Goal: Task Accomplishment & Management: Complete application form

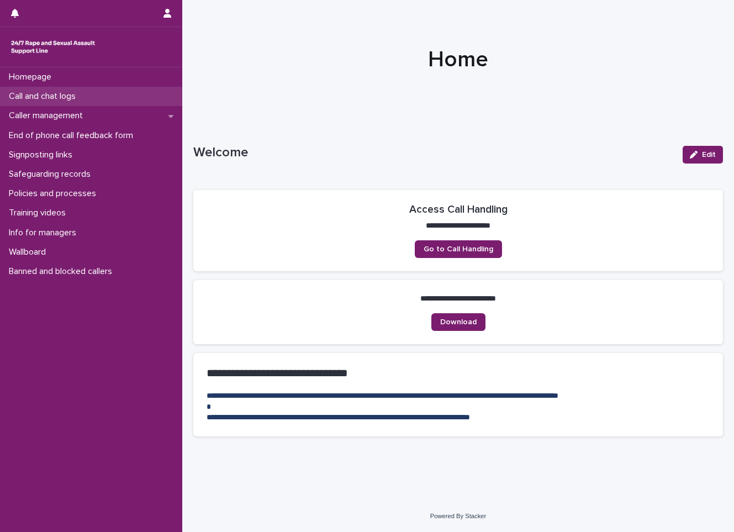
click at [31, 98] on p "Call and chat logs" at bounding box center [44, 96] width 80 height 10
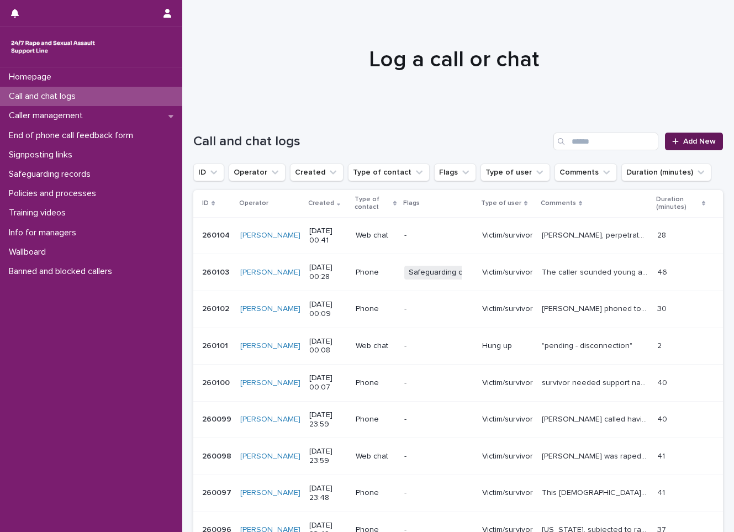
click at [689, 145] on link "Add New" at bounding box center [694, 141] width 58 height 18
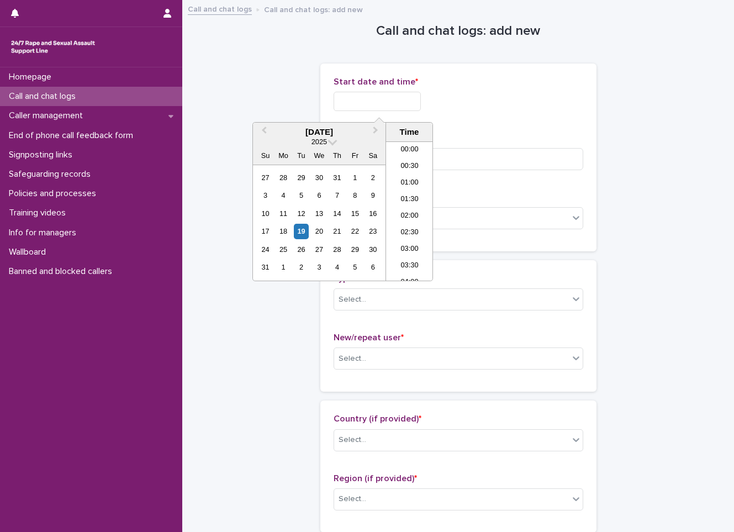
click at [368, 100] on input "text" at bounding box center [376, 101] width 87 height 19
click at [423, 145] on li "00:00" at bounding box center [409, 150] width 47 height 17
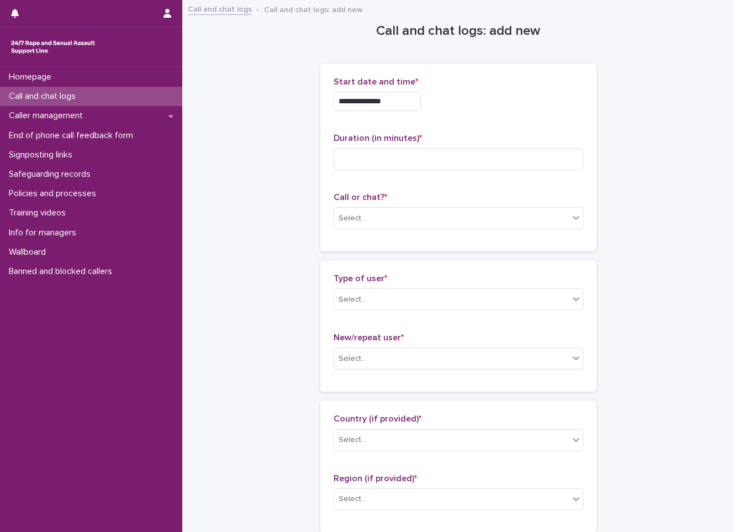
click at [421, 93] on input "**********" at bounding box center [376, 101] width 87 height 19
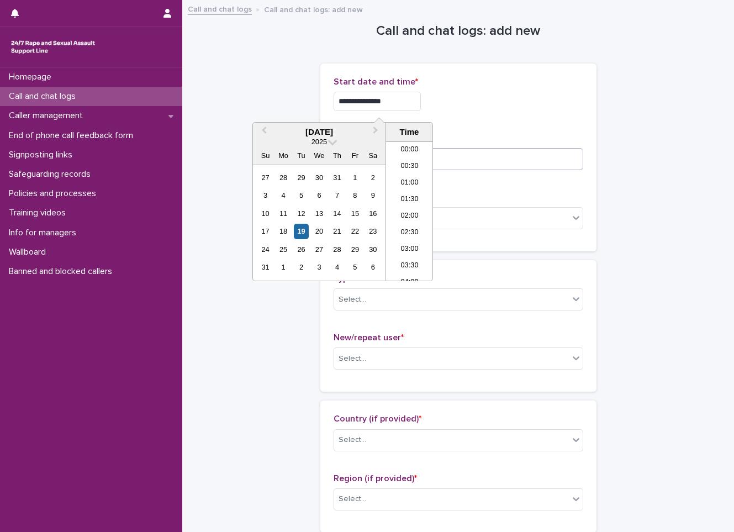
type input "**********"
click at [478, 165] on input at bounding box center [458, 159] width 250 height 22
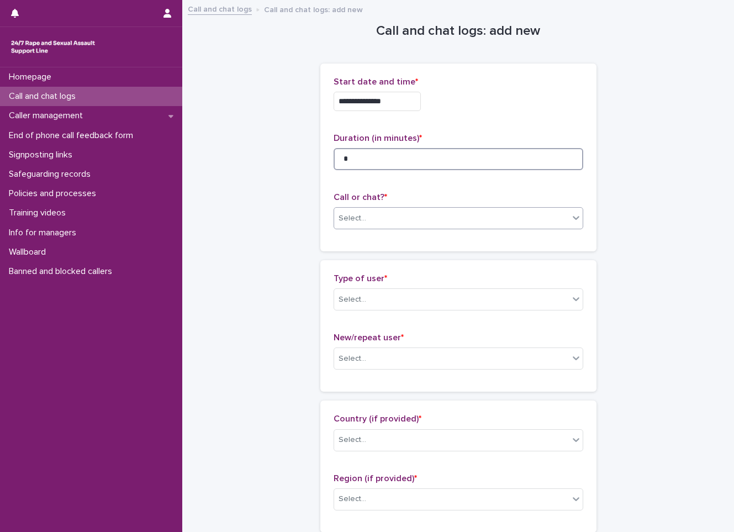
type input "*"
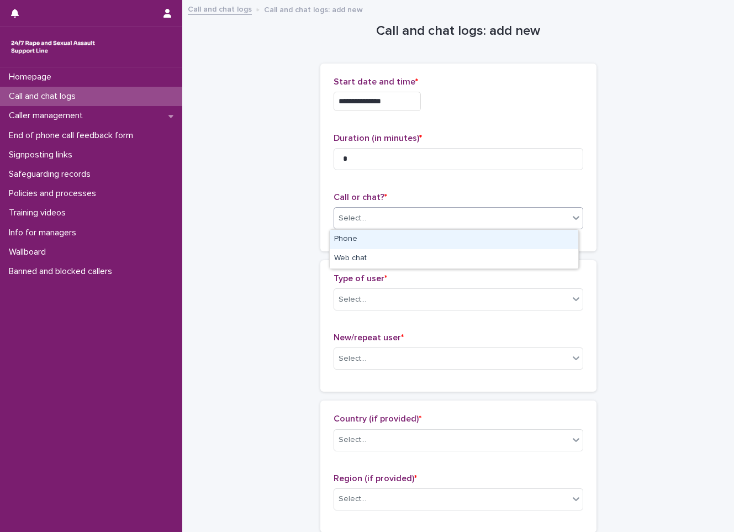
click at [382, 221] on div "Select..." at bounding box center [451, 218] width 235 height 18
drag, startPoint x: 365, startPoint y: 242, endPoint x: 357, endPoint y: 251, distance: 12.2
click at [357, 236] on div "Phone" at bounding box center [454, 239] width 248 height 19
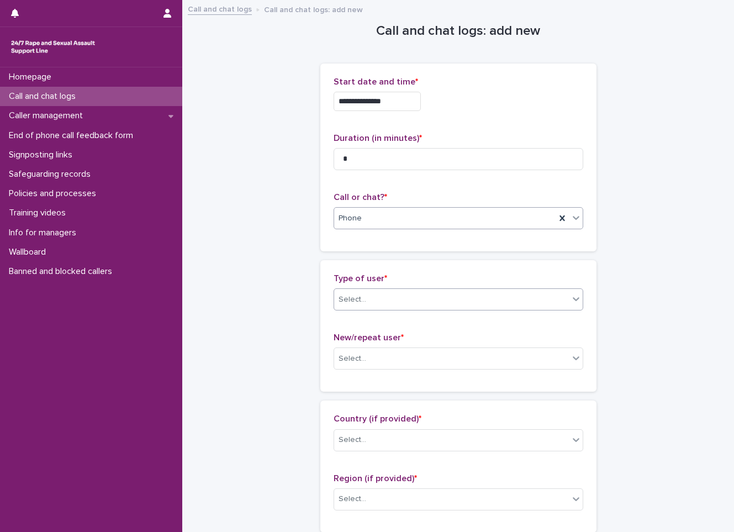
click at [339, 289] on div "Select..." at bounding box center [458, 299] width 250 height 22
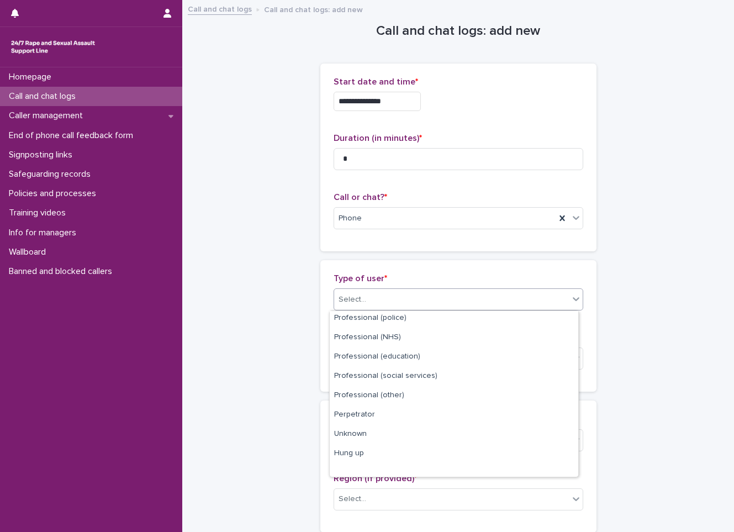
scroll to position [124, 0]
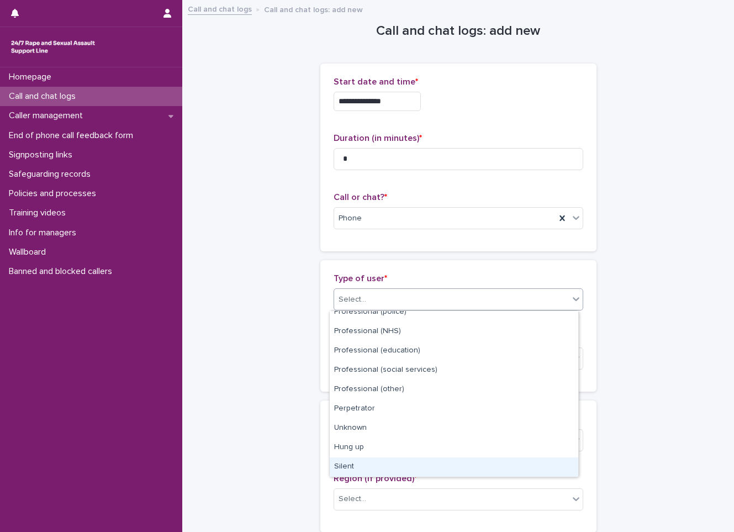
click at [348, 458] on div "Silent" at bounding box center [454, 466] width 248 height 19
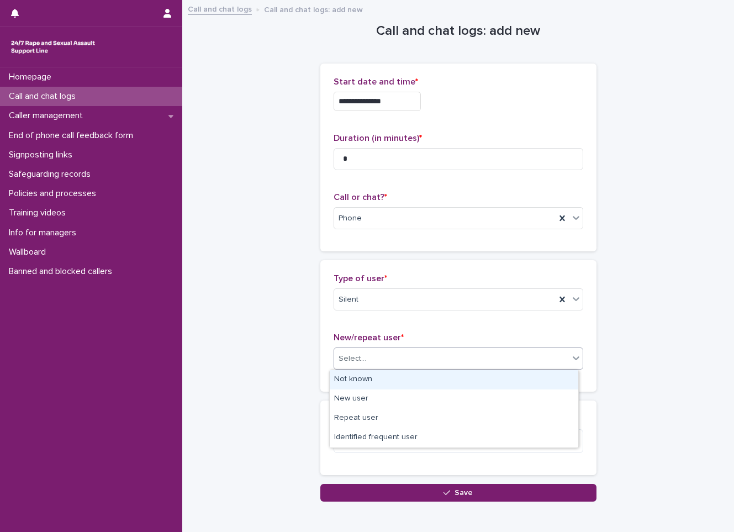
click at [374, 362] on div "Select..." at bounding box center [451, 358] width 235 height 18
click at [370, 383] on div "Not known" at bounding box center [454, 379] width 248 height 19
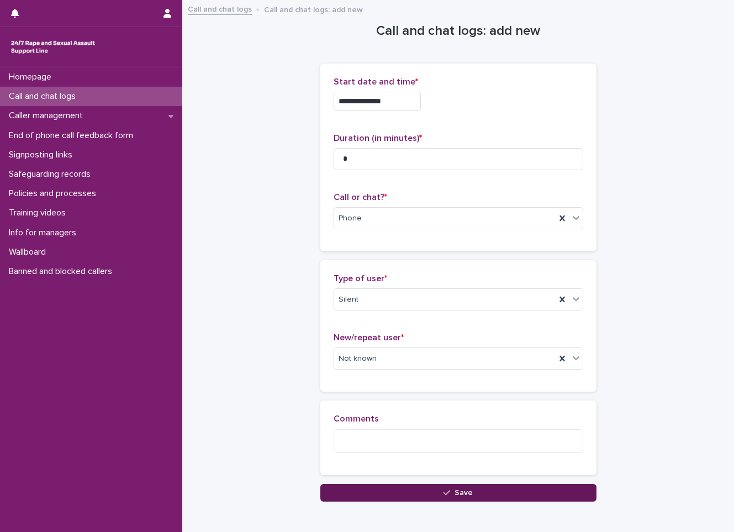
drag, startPoint x: 385, startPoint y: 480, endPoint x: 383, endPoint y: 498, distance: 18.3
click at [383, 498] on div "**********" at bounding box center [458, 251] width 276 height 500
drag, startPoint x: 383, startPoint y: 498, endPoint x: 383, endPoint y: 490, distance: 7.7
click at [383, 490] on button "Save" at bounding box center [458, 493] width 276 height 18
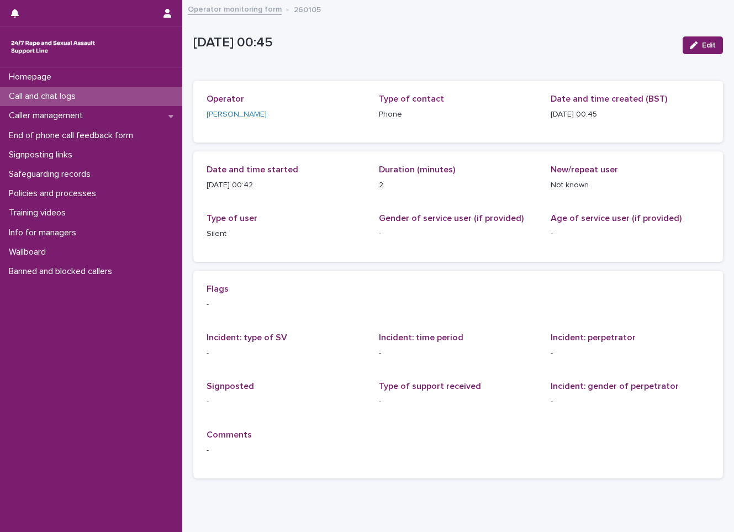
click at [20, 95] on p "Call and chat logs" at bounding box center [44, 96] width 80 height 10
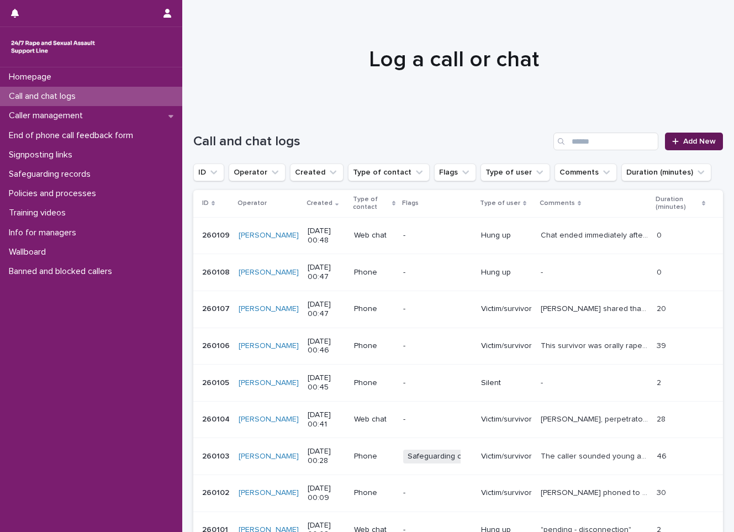
click at [676, 133] on link "Add New" at bounding box center [694, 141] width 58 height 18
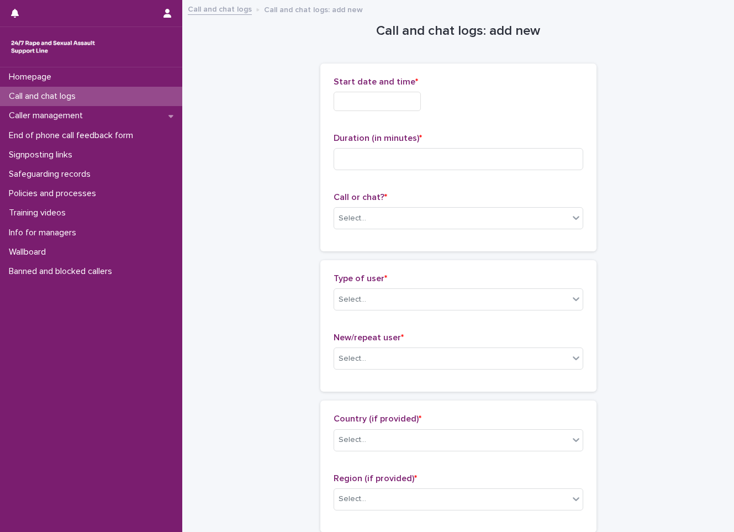
click at [392, 95] on input "text" at bounding box center [376, 101] width 87 height 19
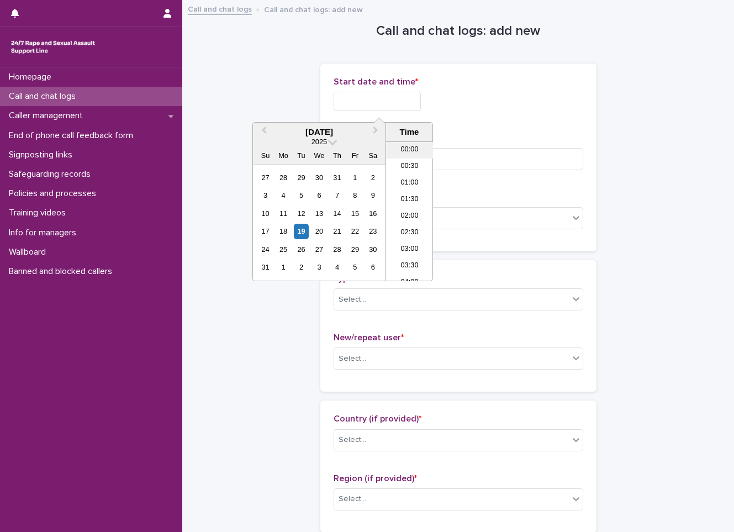
click at [409, 142] on li "00:00" at bounding box center [409, 150] width 47 height 17
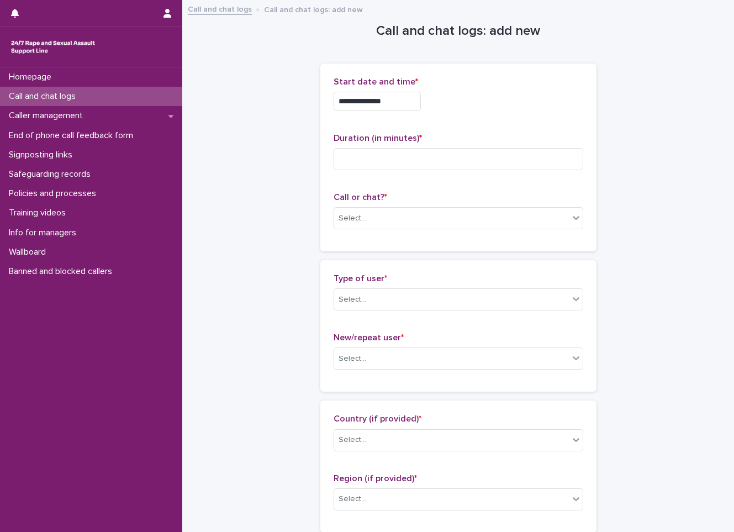
drag, startPoint x: 409, startPoint y: 68, endPoint x: 407, endPoint y: 85, distance: 17.3
click at [409, 72] on div "**********" at bounding box center [458, 157] width 276 height 188
click at [402, 99] on input "**********" at bounding box center [376, 101] width 87 height 19
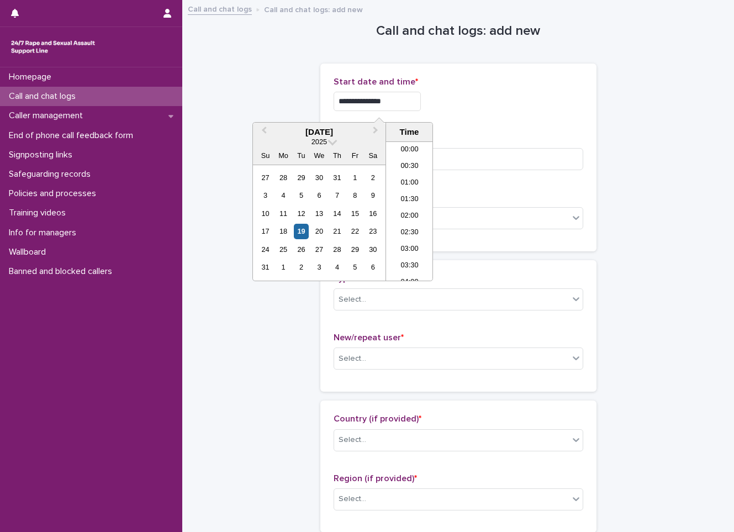
type input "**********"
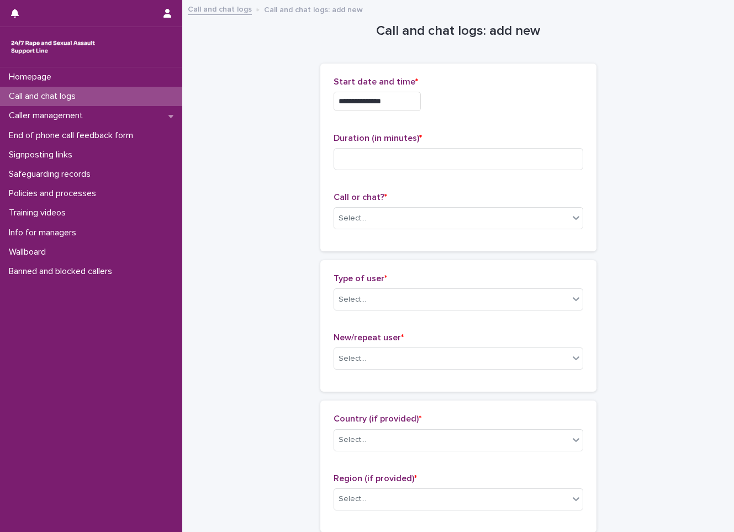
click at [536, 172] on div "Duration (in minutes) *" at bounding box center [458, 156] width 250 height 46
click at [534, 156] on input at bounding box center [458, 159] width 250 height 22
type input "*"
click at [411, 231] on div "Call or chat? * Select..." at bounding box center [458, 215] width 250 height 46
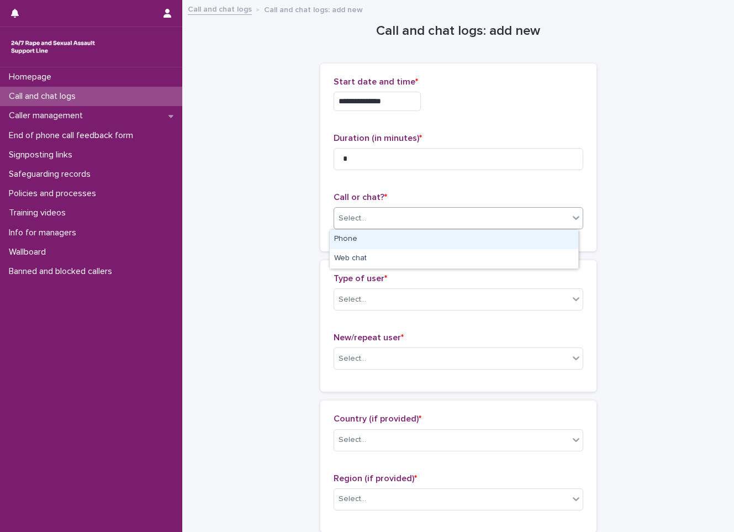
click at [407, 218] on div "Select..." at bounding box center [451, 218] width 235 height 18
click at [370, 243] on div "Phone" at bounding box center [454, 239] width 248 height 19
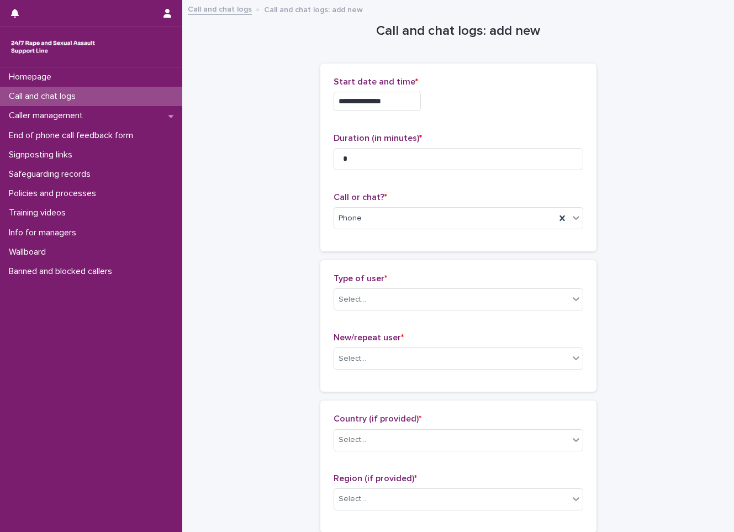
click at [352, 286] on div "Type of user * Select..." at bounding box center [458, 296] width 250 height 46
click at [352, 299] on div "Select..." at bounding box center [352, 300] width 28 height 12
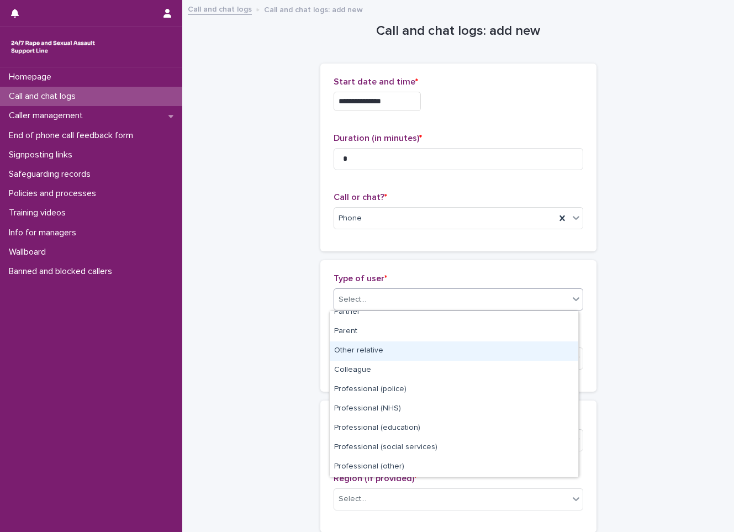
scroll to position [110, 0]
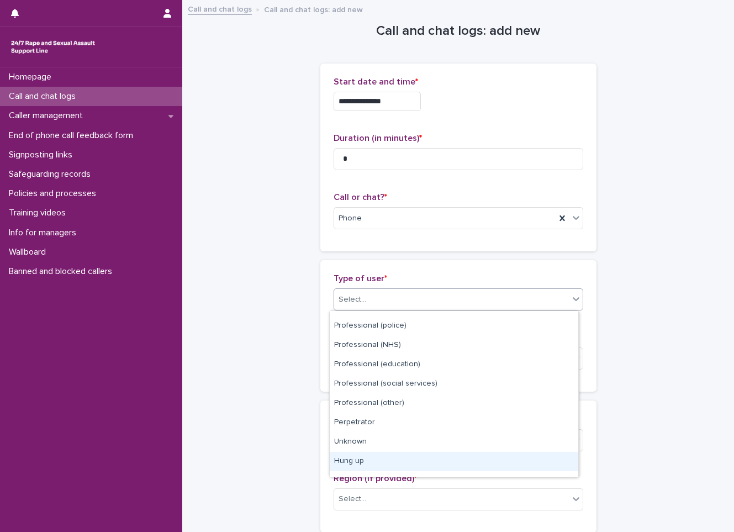
click at [341, 460] on div "Hung up" at bounding box center [454, 461] width 248 height 19
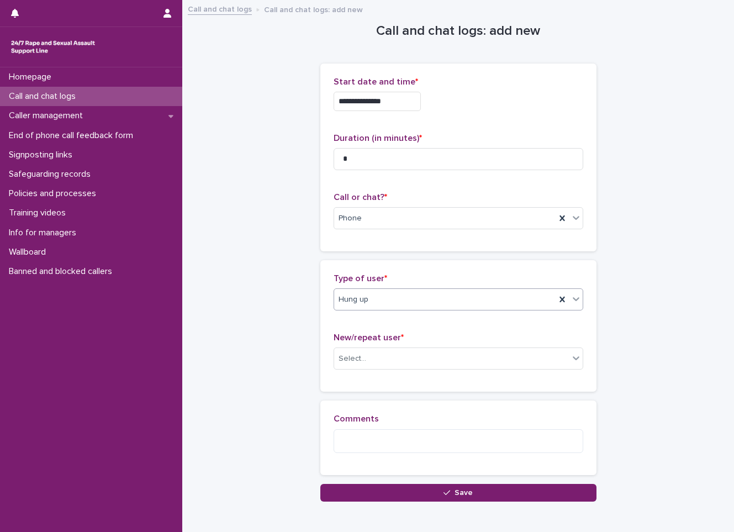
click at [343, 371] on div "New/repeat user * Select..." at bounding box center [458, 355] width 250 height 46
click at [344, 367] on div "Select..." at bounding box center [451, 358] width 235 height 18
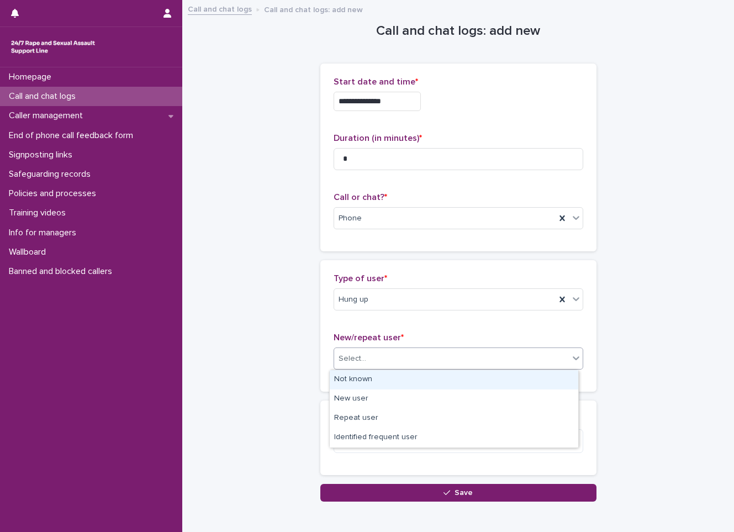
click at [344, 383] on div "Not known" at bounding box center [454, 379] width 248 height 19
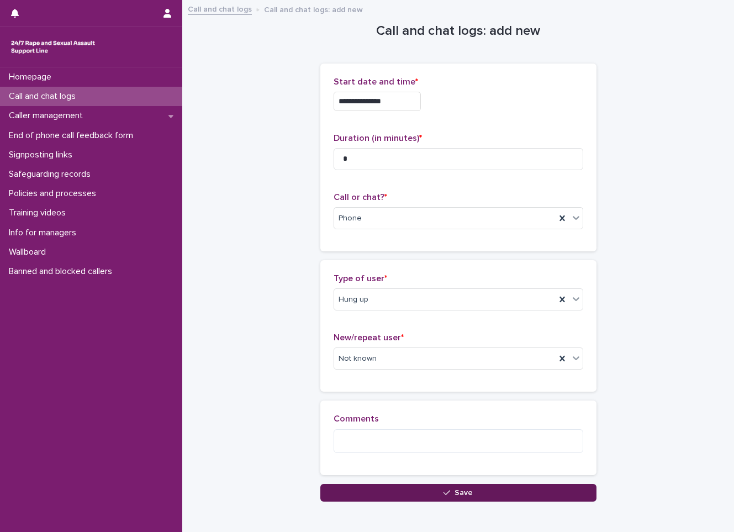
click at [369, 489] on button "Save" at bounding box center [458, 493] width 276 height 18
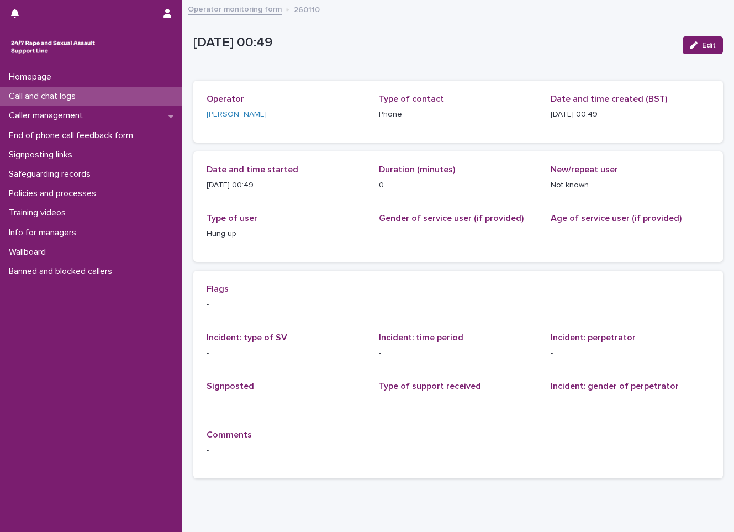
click at [57, 98] on p "Call and chat logs" at bounding box center [44, 96] width 80 height 10
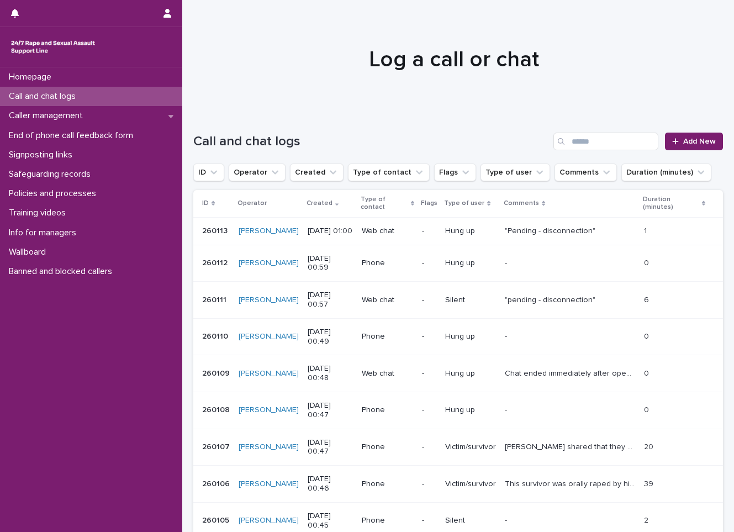
click at [69, 98] on p "Call and chat logs" at bounding box center [44, 96] width 80 height 10
click at [687, 146] on link "Add New" at bounding box center [694, 141] width 58 height 18
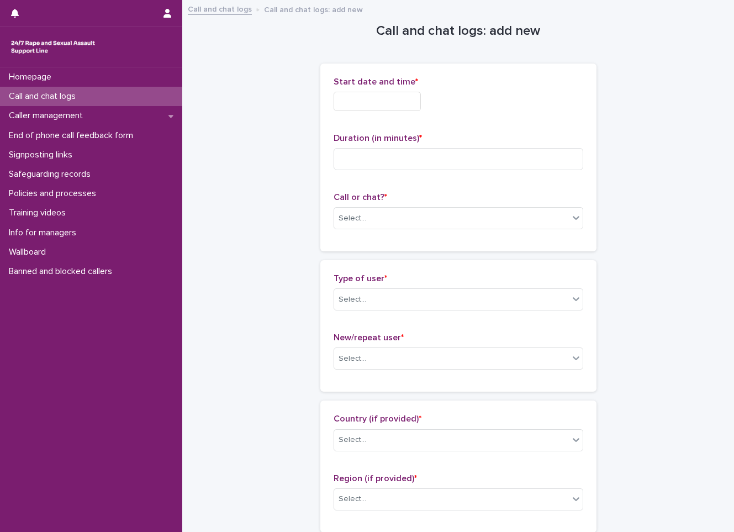
click at [377, 103] on input "text" at bounding box center [376, 101] width 87 height 19
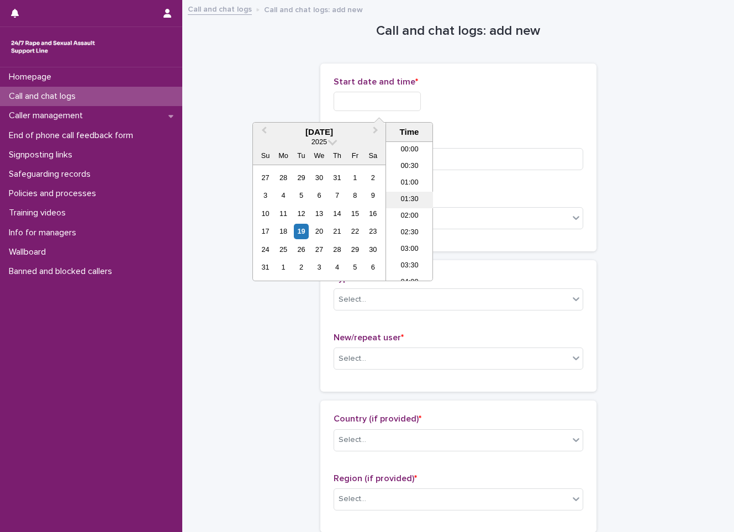
click at [402, 194] on li "01:30" at bounding box center [409, 200] width 47 height 17
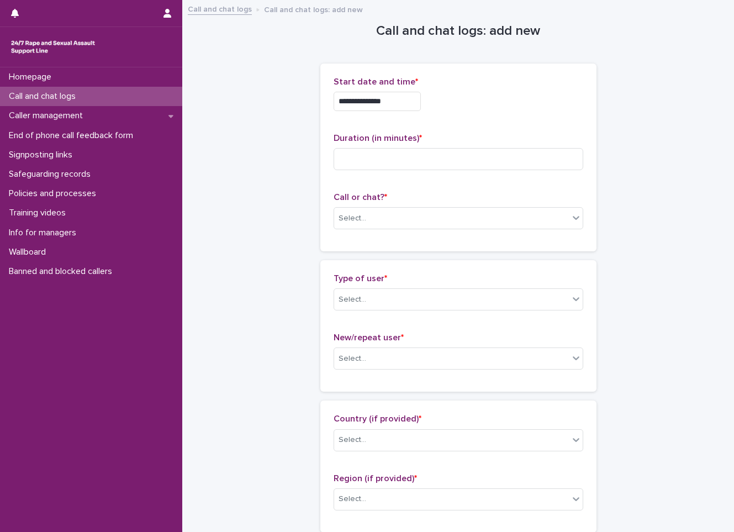
click at [421, 108] on input "**********" at bounding box center [376, 101] width 87 height 19
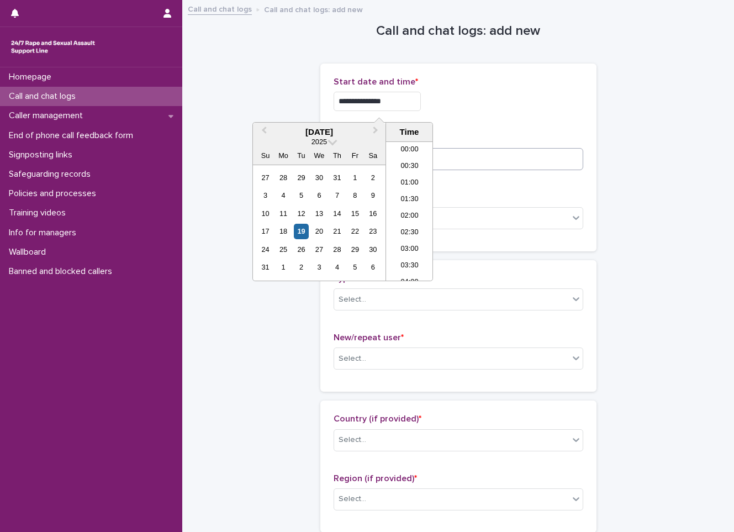
type input "**********"
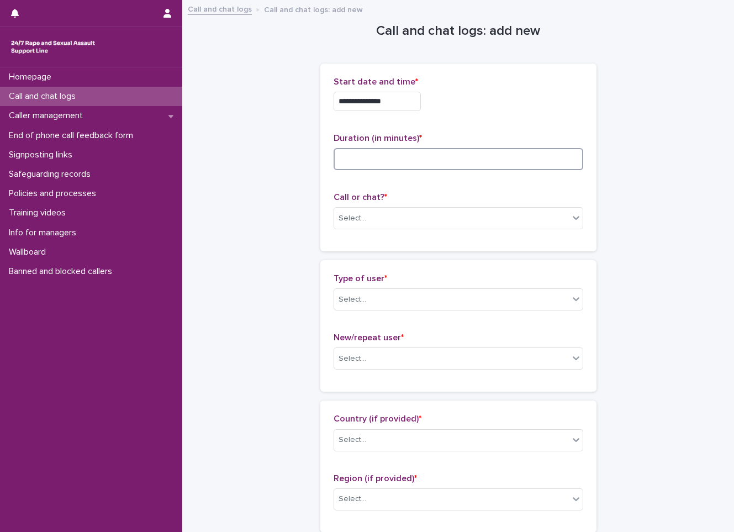
click at [462, 155] on input at bounding box center [458, 159] width 250 height 22
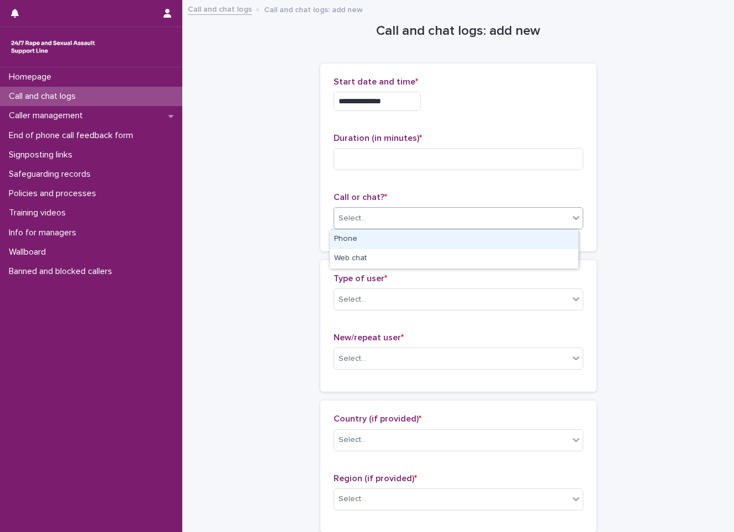
click at [467, 209] on div "Select..." at bounding box center [451, 218] width 235 height 18
click at [454, 243] on div "Phone" at bounding box center [454, 239] width 248 height 19
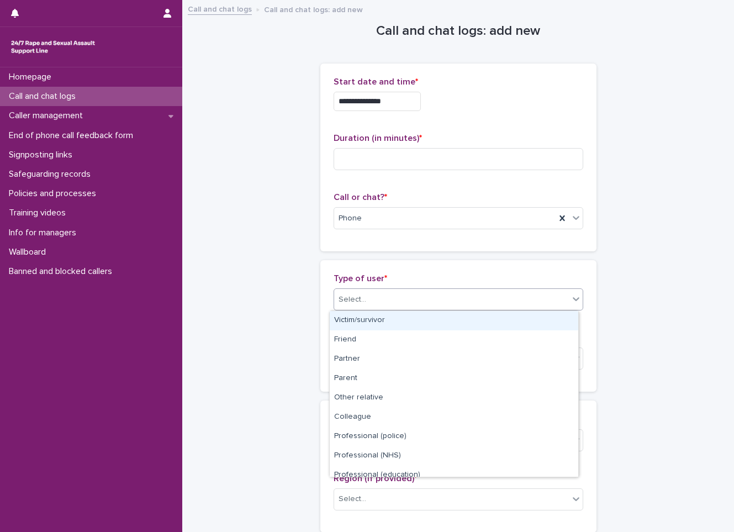
click at [454, 309] on div "Select..." at bounding box center [458, 299] width 250 height 22
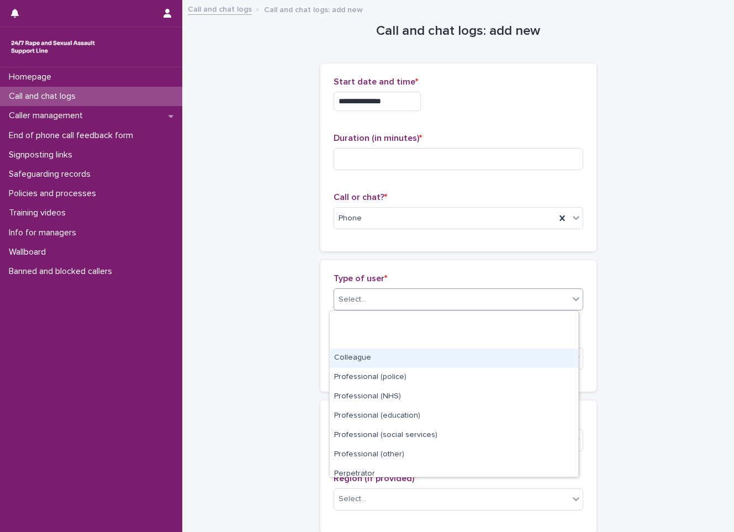
scroll to position [124, 0]
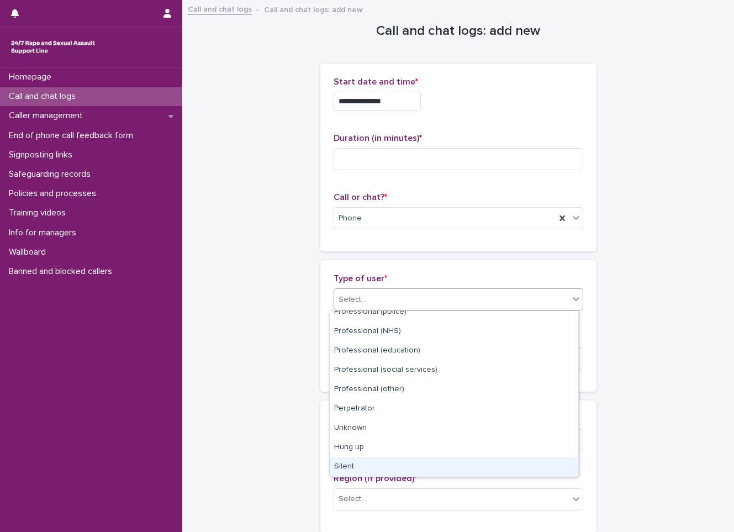
click at [372, 470] on div "Silent" at bounding box center [454, 466] width 248 height 19
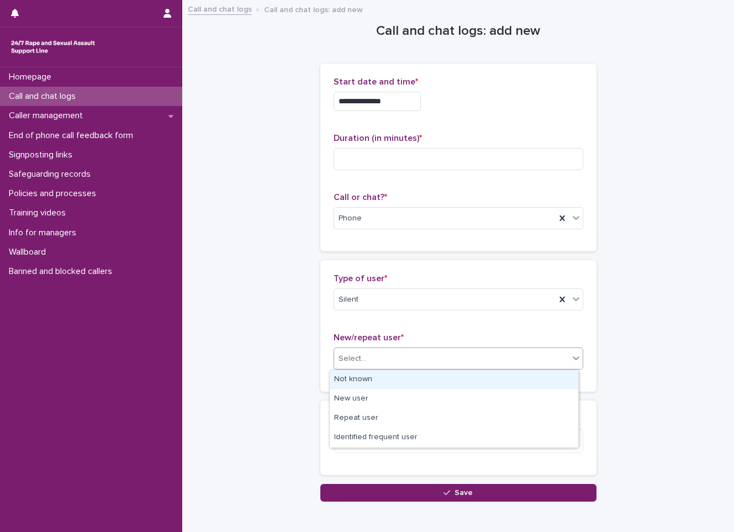
click at [368, 355] on div "Select..." at bounding box center [451, 358] width 235 height 18
click at [370, 381] on div "Not known" at bounding box center [454, 379] width 248 height 19
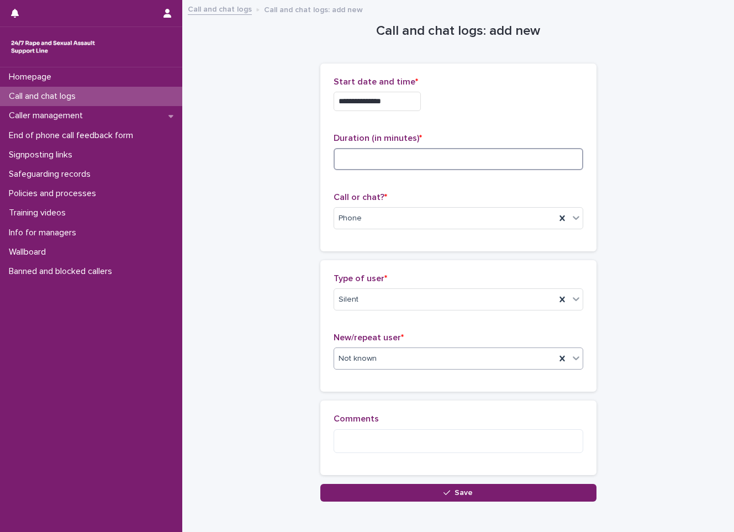
click at [342, 150] on input at bounding box center [458, 159] width 250 height 22
type input "*"
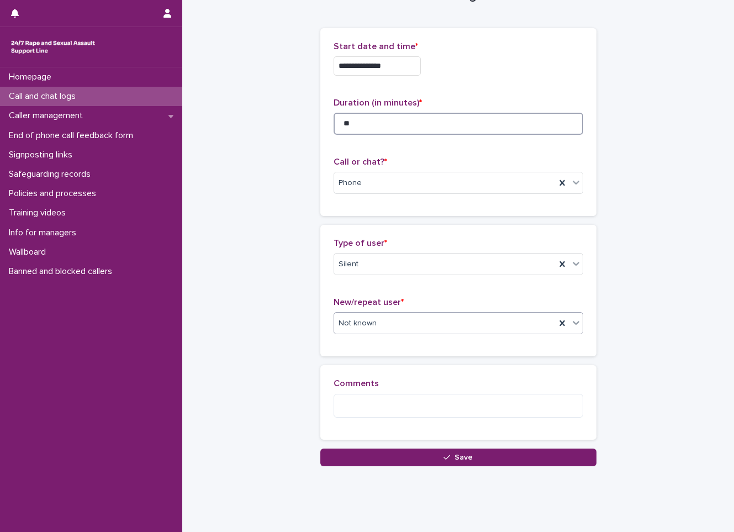
scroll to position [56, 0]
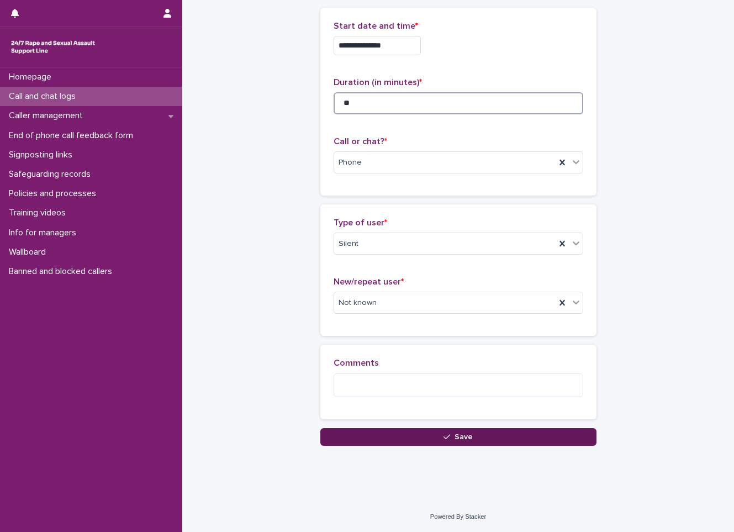
type input "**"
click at [382, 442] on button "Save" at bounding box center [458, 437] width 276 height 18
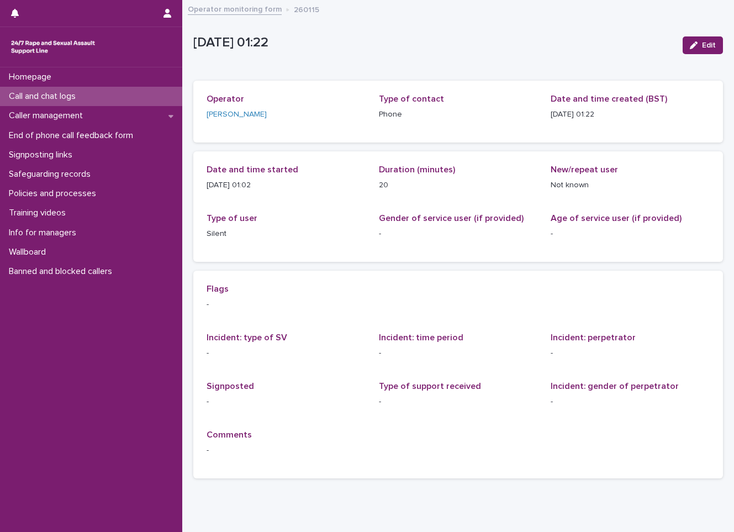
click at [84, 98] on p "Call and chat logs" at bounding box center [44, 96] width 80 height 10
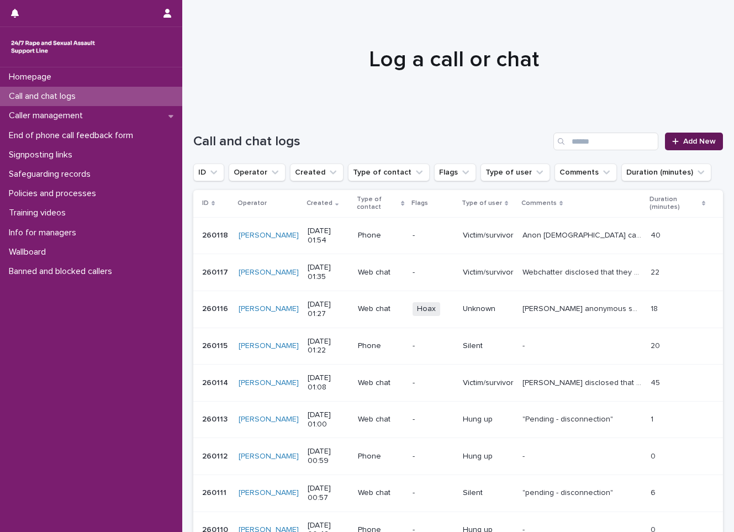
click at [703, 146] on link "Add New" at bounding box center [694, 141] width 58 height 18
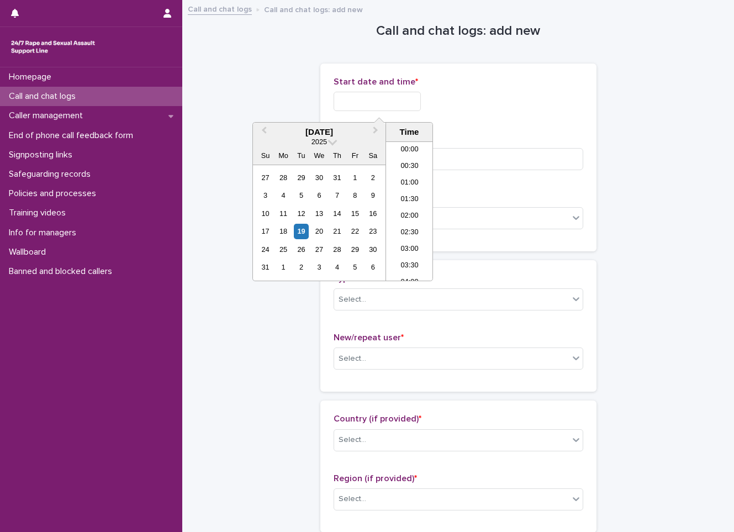
click at [374, 103] on input "text" at bounding box center [376, 101] width 87 height 19
click at [415, 194] on li "01:30" at bounding box center [409, 194] width 47 height 17
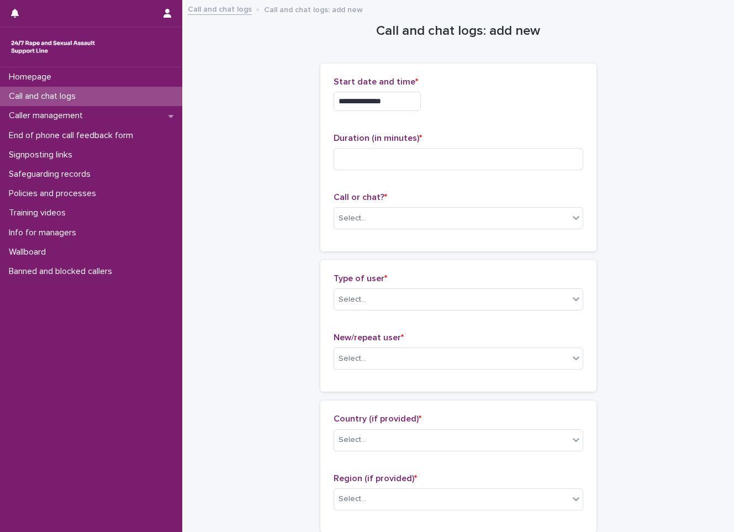
click at [396, 102] on input "**********" at bounding box center [376, 101] width 87 height 19
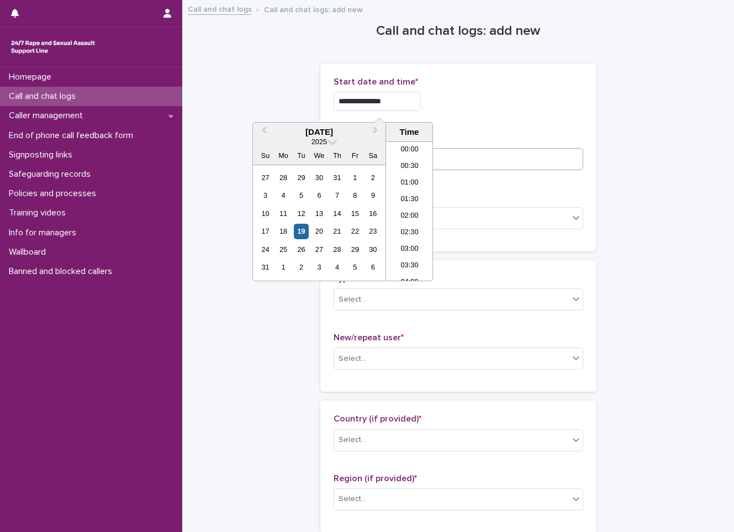
type input "**********"
click at [511, 165] on input at bounding box center [458, 159] width 250 height 22
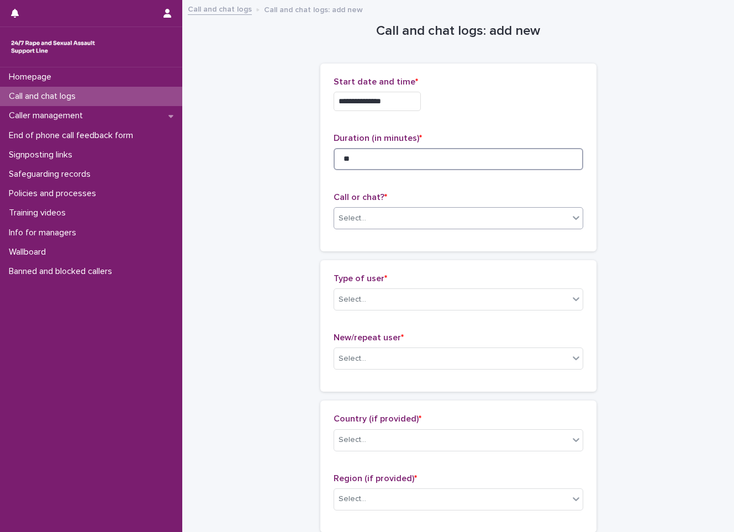
type input "**"
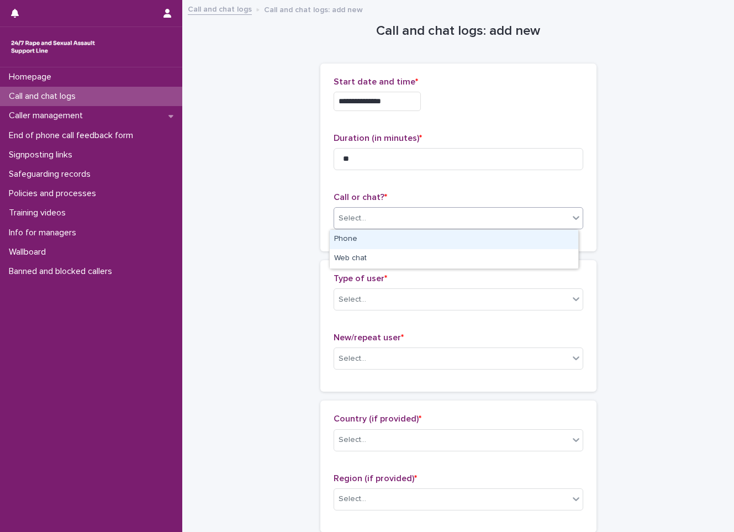
click at [407, 207] on div "Select..." at bounding box center [458, 218] width 250 height 22
click at [389, 248] on div "Phone" at bounding box center [454, 239] width 248 height 19
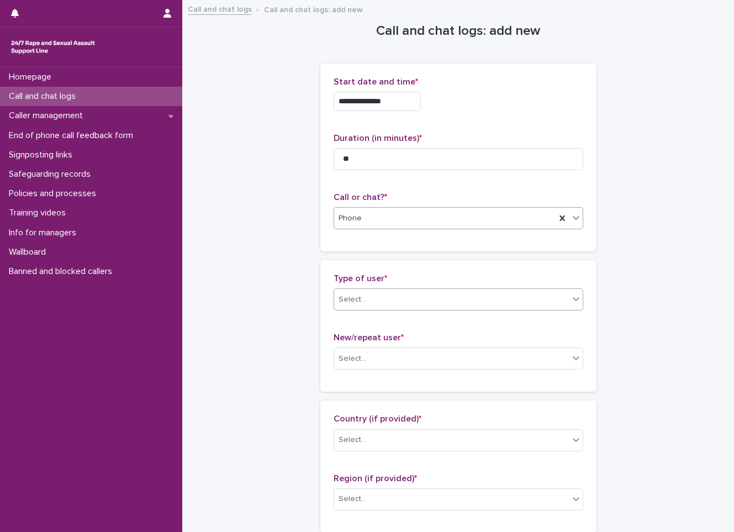
click at [399, 301] on div "Select..." at bounding box center [451, 299] width 235 height 18
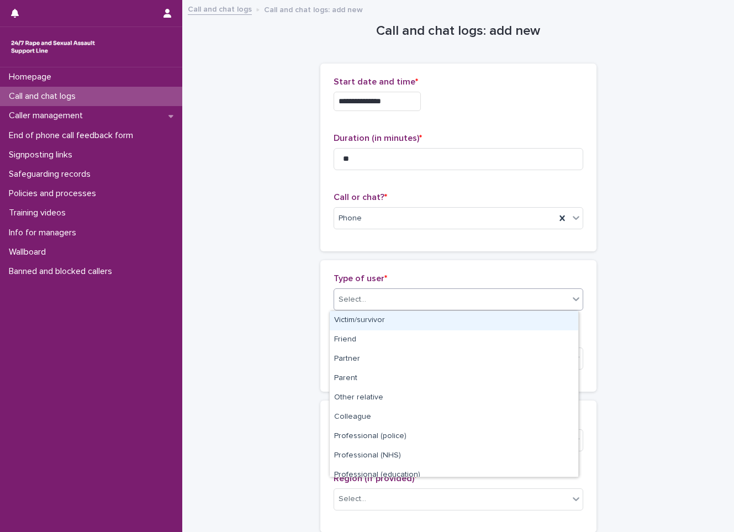
click at [378, 327] on div "Victim/survivor" at bounding box center [454, 320] width 248 height 19
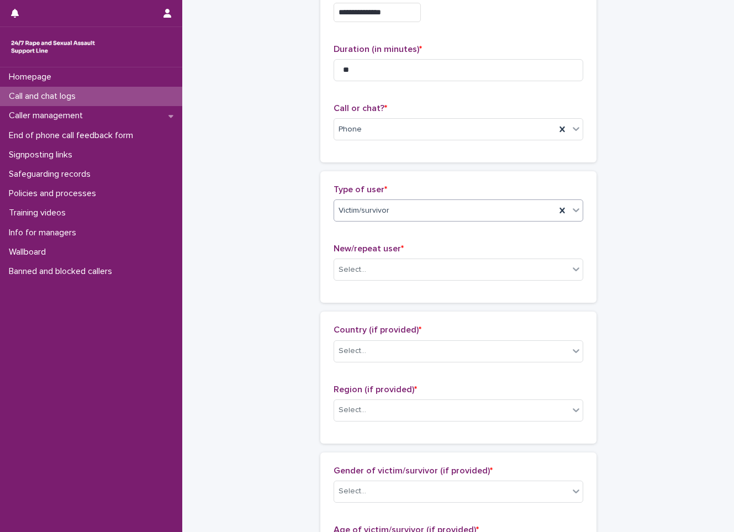
scroll to position [166, 0]
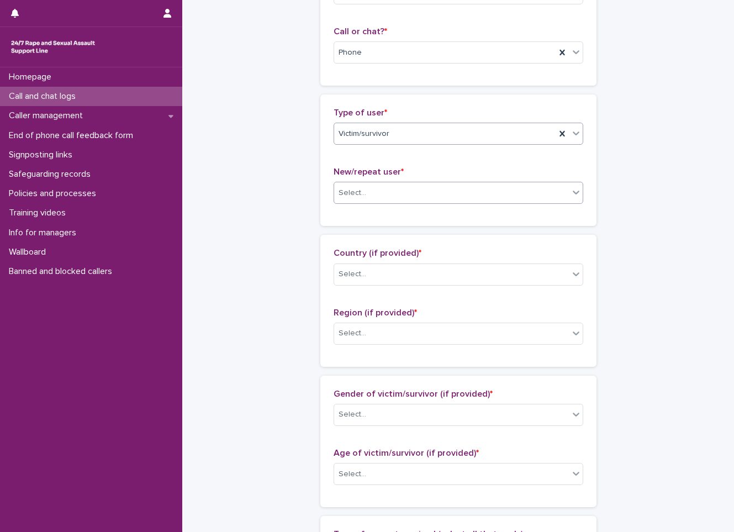
drag, startPoint x: 342, startPoint y: 177, endPoint x: 339, endPoint y: 187, distance: 10.0
click at [339, 187] on div "New/repeat user * Select..." at bounding box center [458, 190] width 250 height 46
drag, startPoint x: 339, startPoint y: 187, endPoint x: 334, endPoint y: 205, distance: 18.9
click at [334, 205] on div "New/repeat user * Select..." at bounding box center [458, 190] width 250 height 46
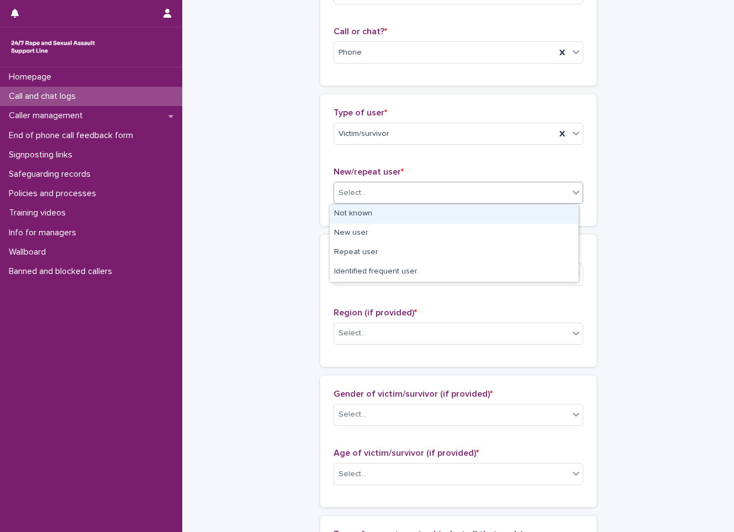
click at [347, 190] on div "Select..." at bounding box center [352, 193] width 28 height 12
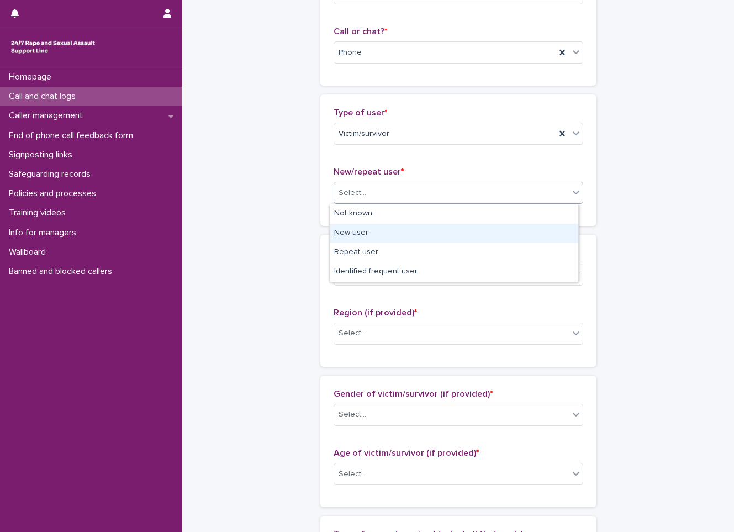
click at [364, 239] on div "New user" at bounding box center [454, 233] width 248 height 19
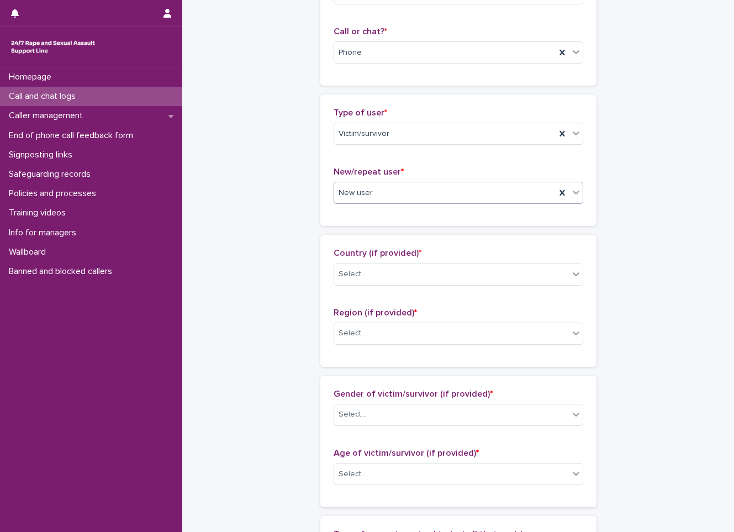
scroll to position [221, 0]
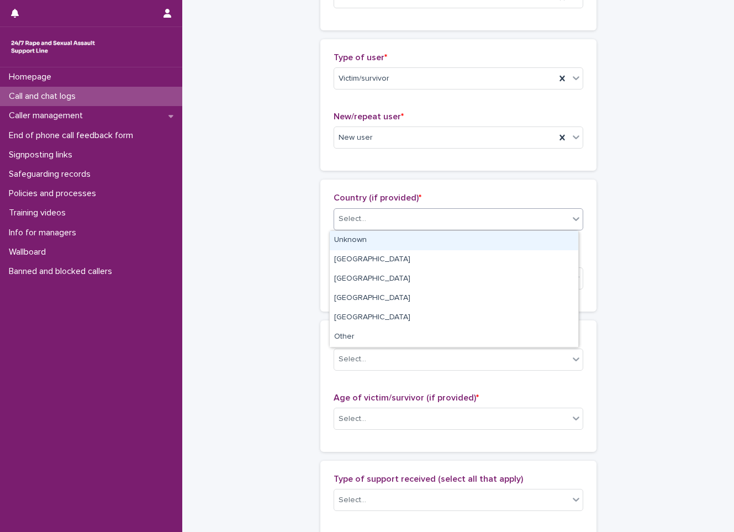
click at [361, 209] on div "Select..." at bounding box center [458, 219] width 250 height 22
click at [364, 243] on div "Unknown" at bounding box center [454, 240] width 248 height 19
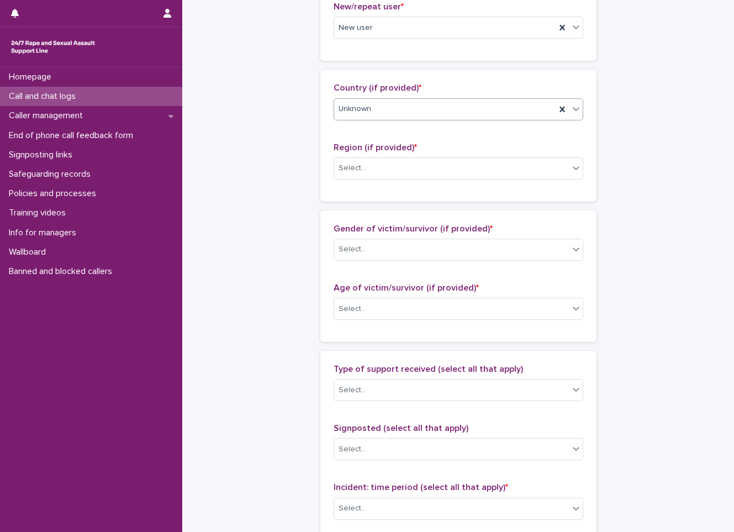
scroll to position [331, 0]
click at [367, 181] on div "Region (if provided) * Select..." at bounding box center [458, 165] width 250 height 46
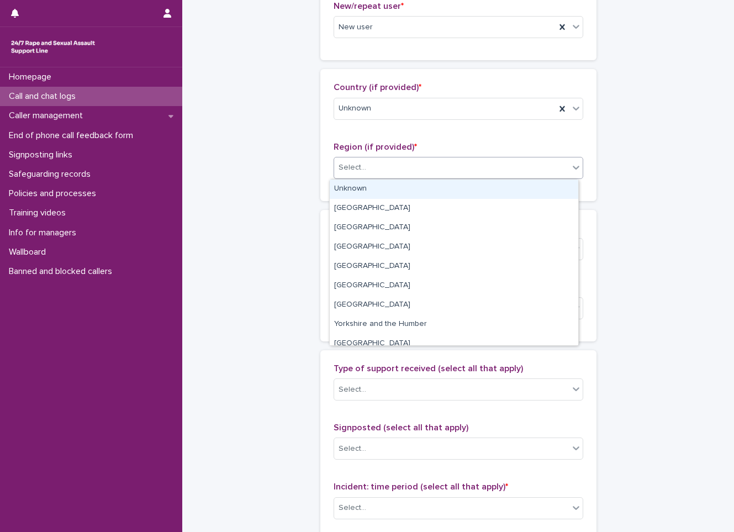
click at [364, 164] on div "Select..." at bounding box center [451, 167] width 235 height 18
click at [351, 189] on div "Unknown" at bounding box center [454, 188] width 248 height 19
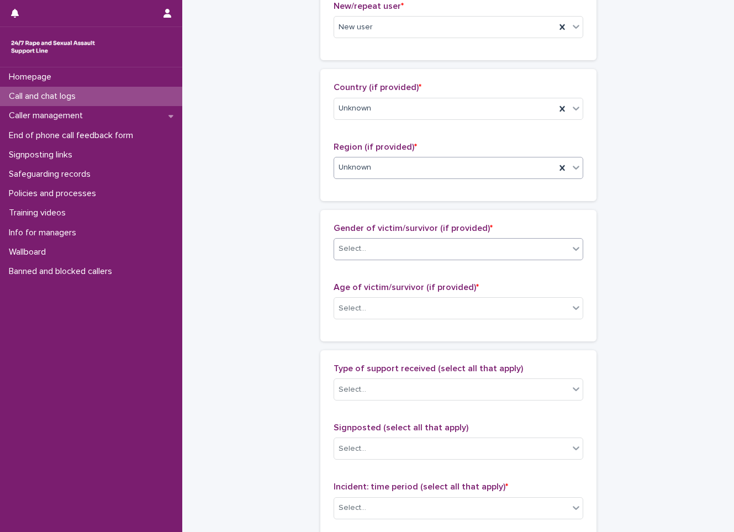
click at [347, 253] on div "Select..." at bounding box center [352, 249] width 28 height 12
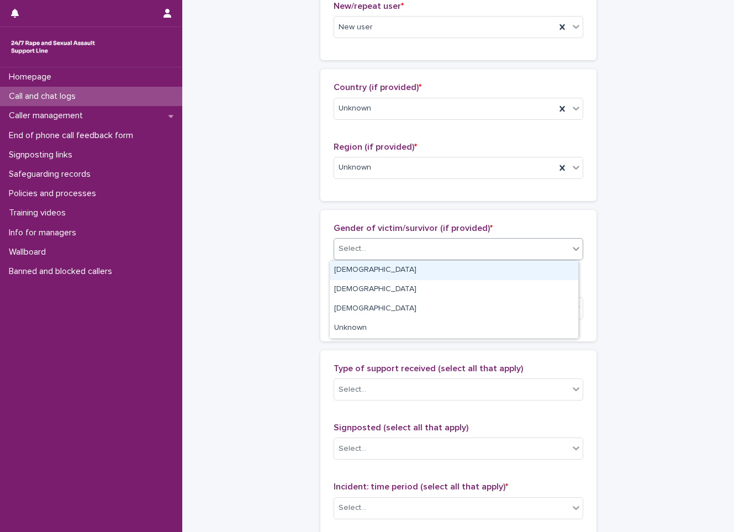
click at [346, 274] on div "[DEMOGRAPHIC_DATA]" at bounding box center [454, 270] width 248 height 19
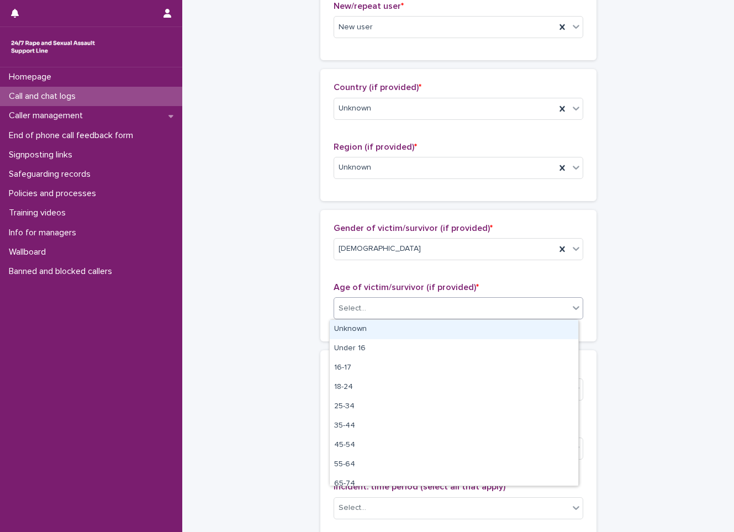
click at [346, 303] on div "Select..." at bounding box center [352, 309] width 28 height 12
click at [374, 335] on div "Unknown" at bounding box center [454, 329] width 248 height 19
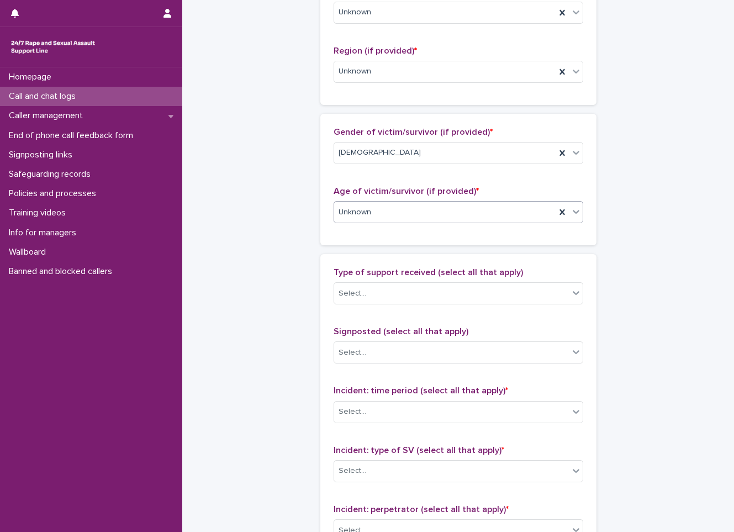
scroll to position [442, 0]
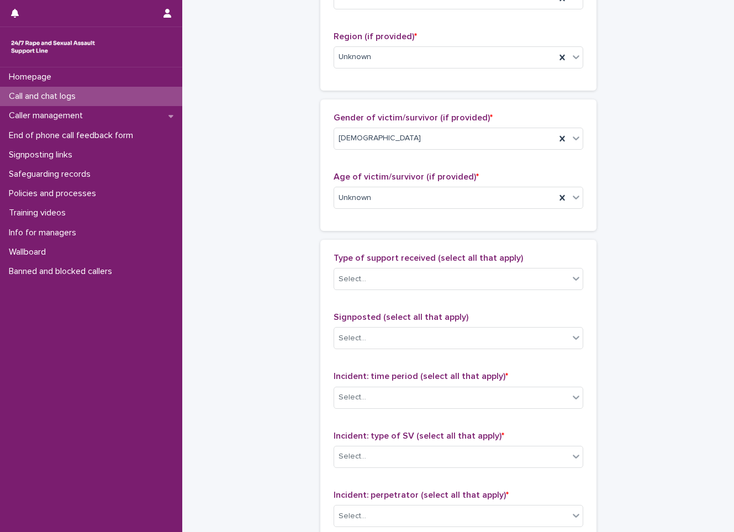
click at [349, 266] on div "Type of support received (select all that apply) Select..." at bounding box center [458, 276] width 250 height 46
click at [348, 274] on div "Select..." at bounding box center [352, 279] width 28 height 12
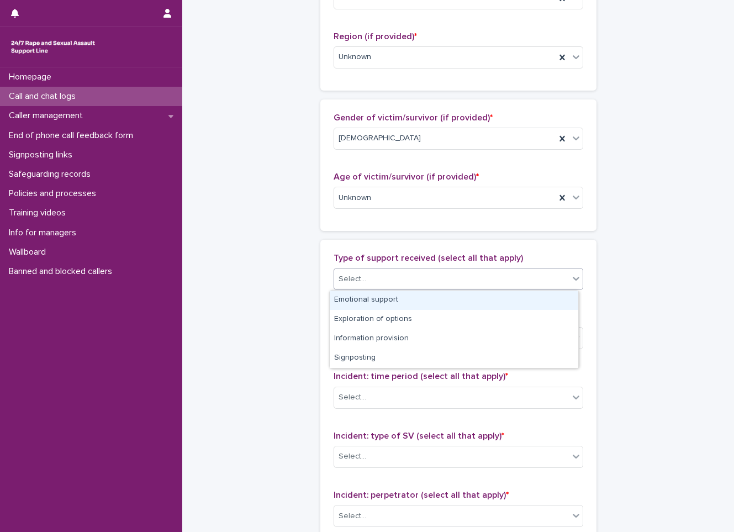
click at [348, 295] on div "Emotional support" at bounding box center [454, 299] width 248 height 19
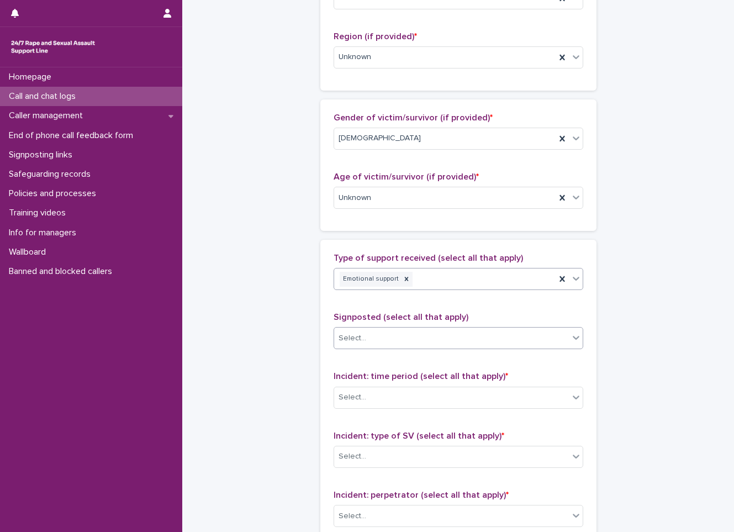
click at [399, 340] on div "Select..." at bounding box center [451, 338] width 235 height 18
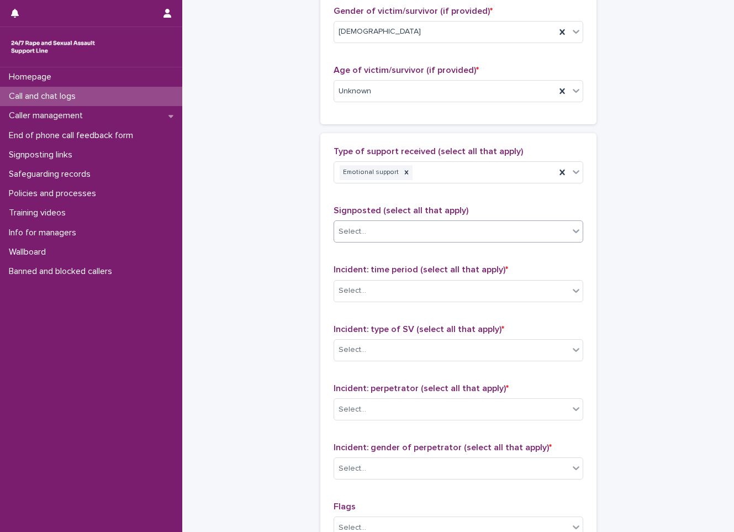
scroll to position [552, 0]
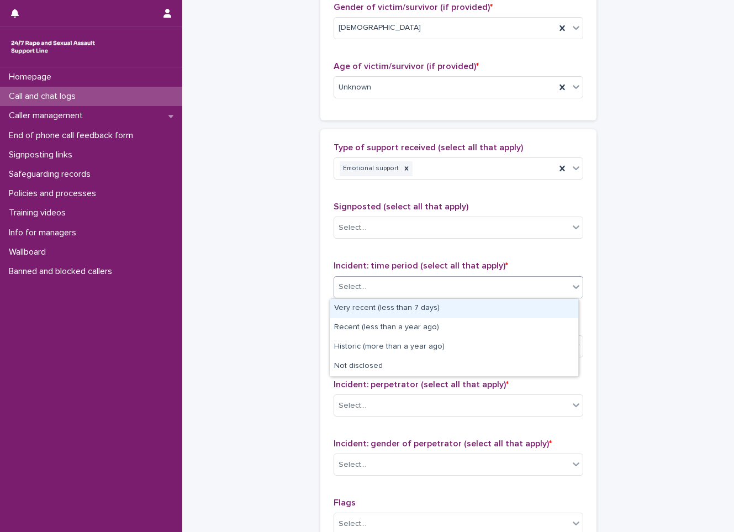
click at [389, 291] on div "Select..." at bounding box center [451, 287] width 235 height 18
click at [385, 313] on div "Very recent (less than 7 days)" at bounding box center [454, 308] width 248 height 19
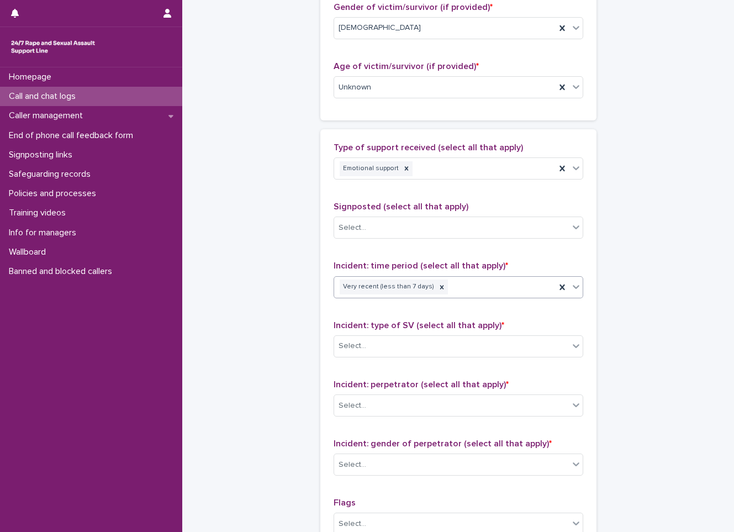
scroll to position [607, 0]
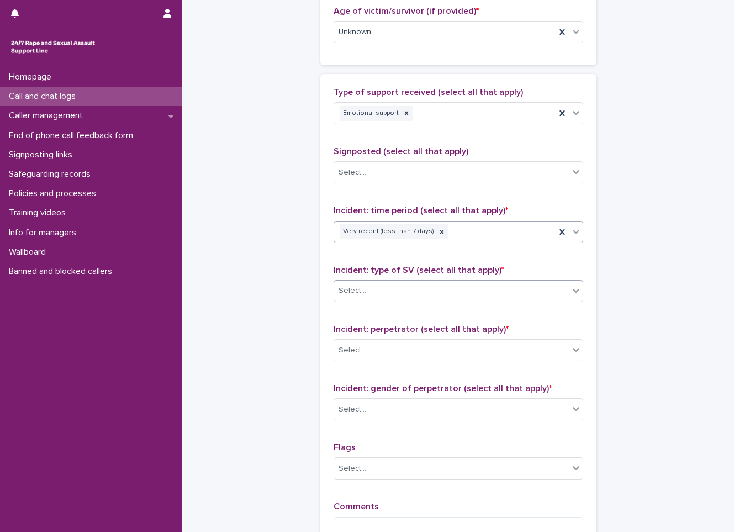
click at [381, 297] on div "Select..." at bounding box center [451, 291] width 235 height 18
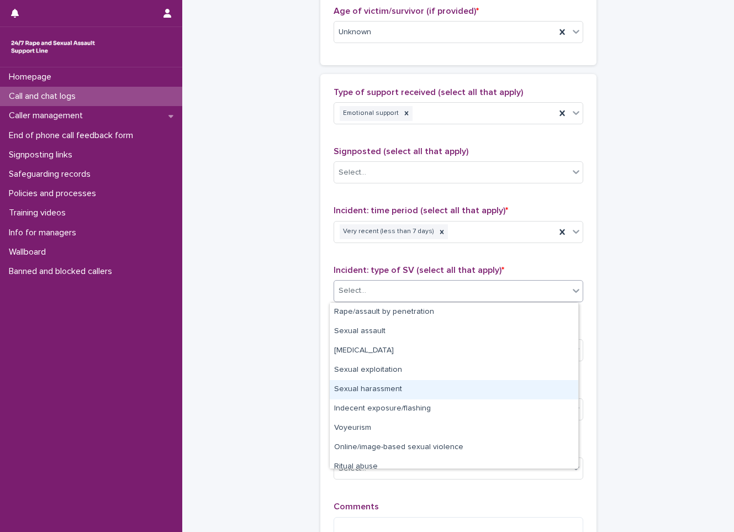
click at [363, 383] on div "Sexual harassment" at bounding box center [454, 389] width 248 height 19
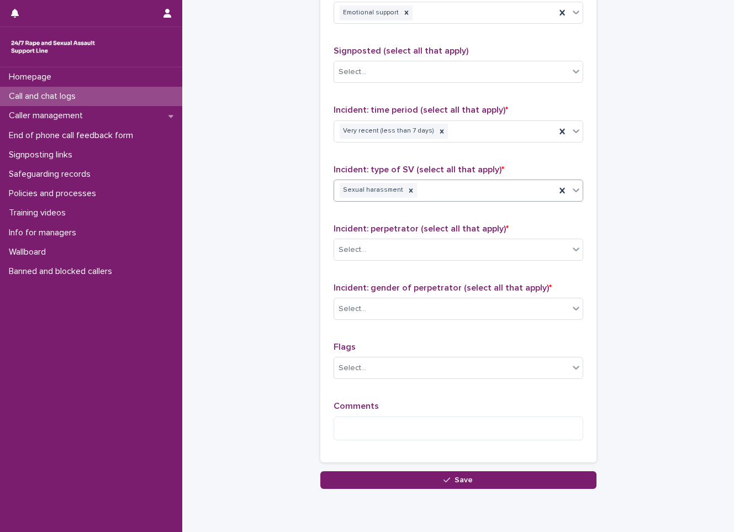
scroll to position [718, 0]
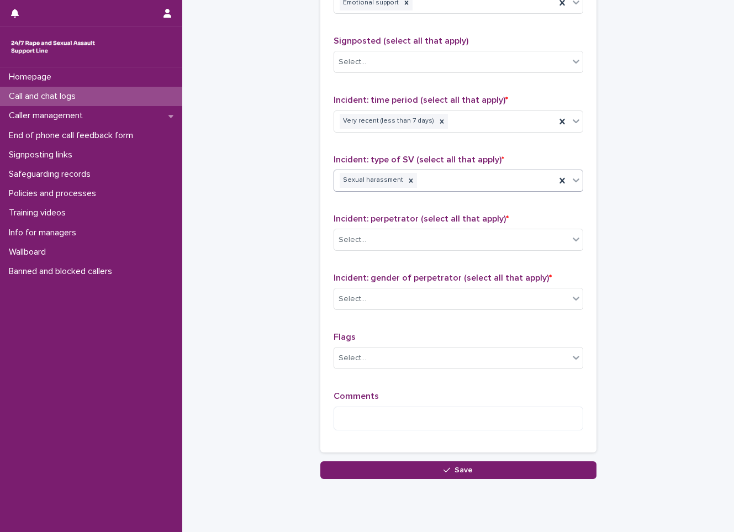
click at [359, 226] on div "Incident: perpetrator (select all that apply) * Select..." at bounding box center [458, 237] width 250 height 46
click at [359, 227] on div "Incident: perpetrator (select all that apply) * Select..." at bounding box center [458, 237] width 250 height 46
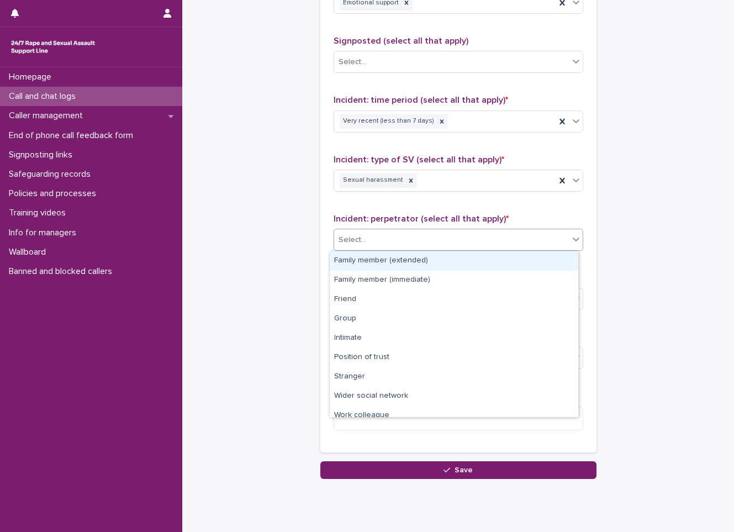
drag, startPoint x: 359, startPoint y: 227, endPoint x: 352, endPoint y: 247, distance: 20.4
click at [352, 247] on div "Select..." at bounding box center [451, 240] width 235 height 18
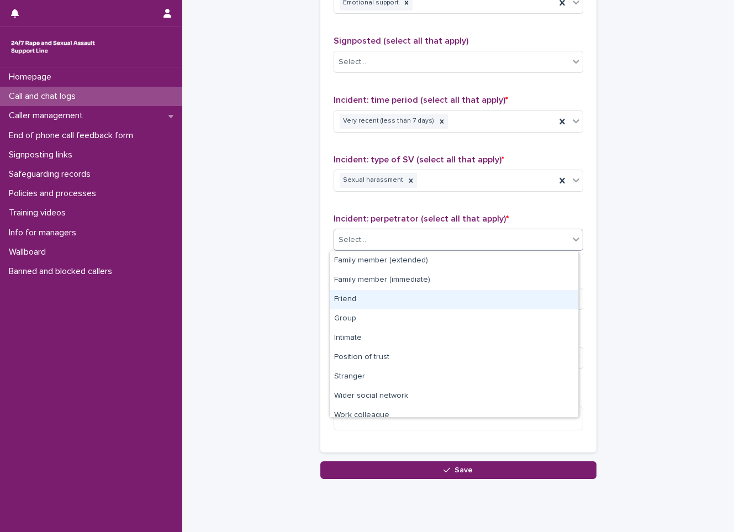
click at [347, 304] on div "Friend" at bounding box center [454, 299] width 248 height 19
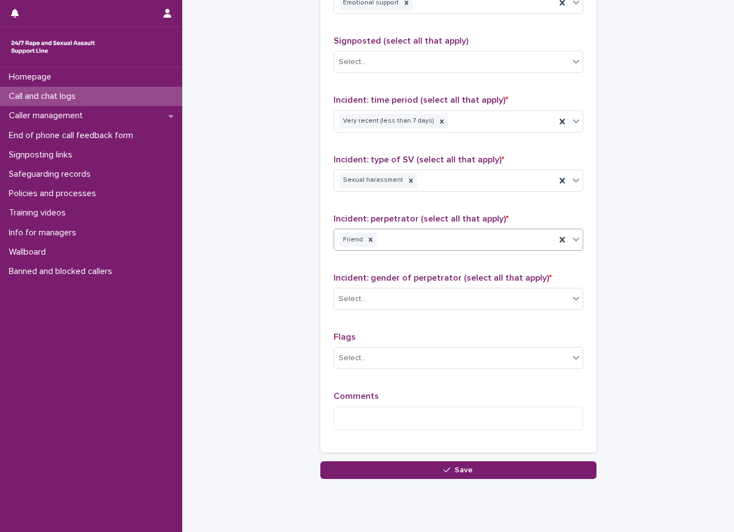
scroll to position [751, 0]
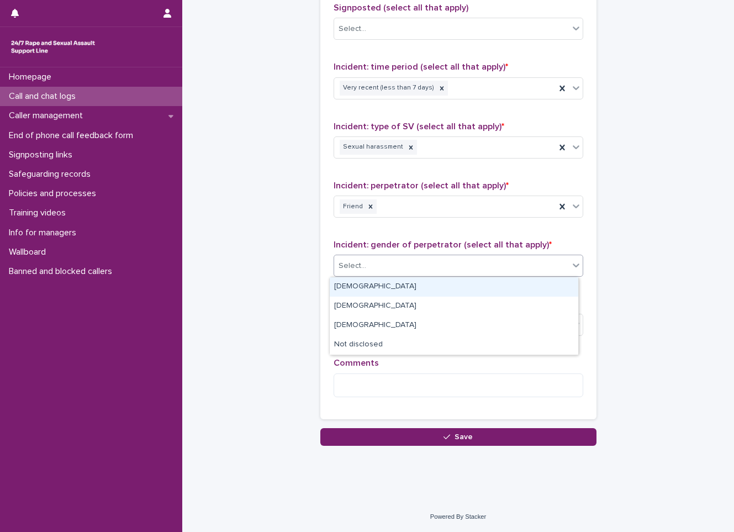
click at [372, 256] on div "Select..." at bounding box center [458, 266] width 250 height 22
click at [348, 285] on div "[DEMOGRAPHIC_DATA]" at bounding box center [454, 286] width 248 height 19
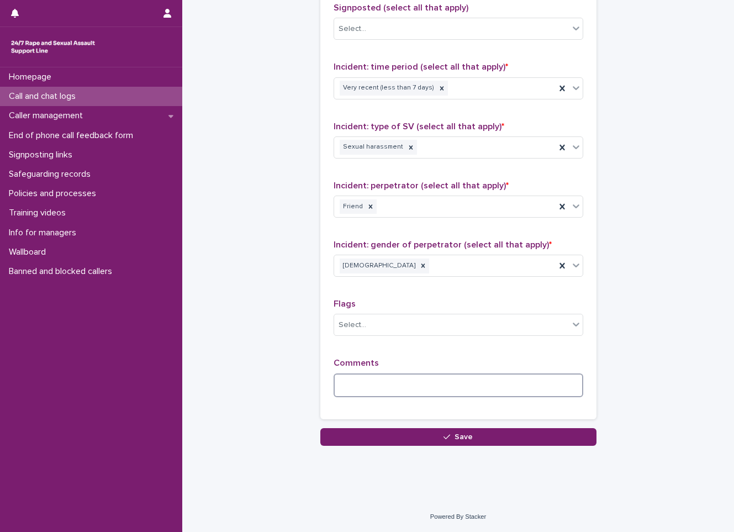
click at [351, 388] on textarea at bounding box center [458, 385] width 250 height 24
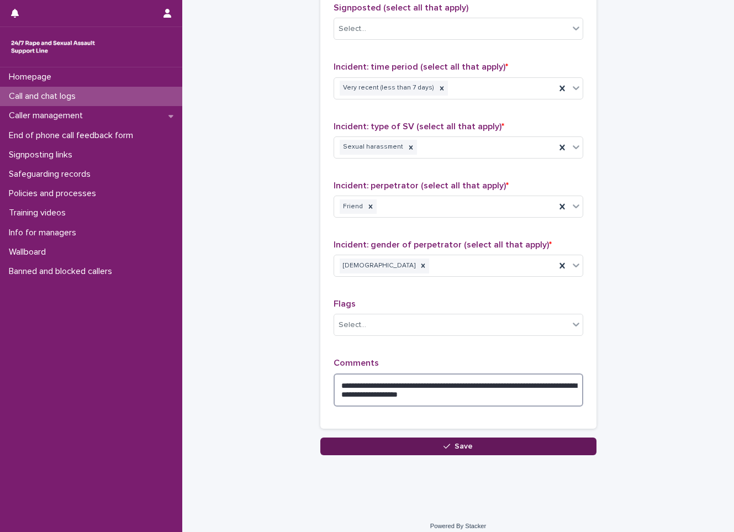
type textarea "**********"
click at [374, 448] on button "Save" at bounding box center [458, 446] width 276 height 18
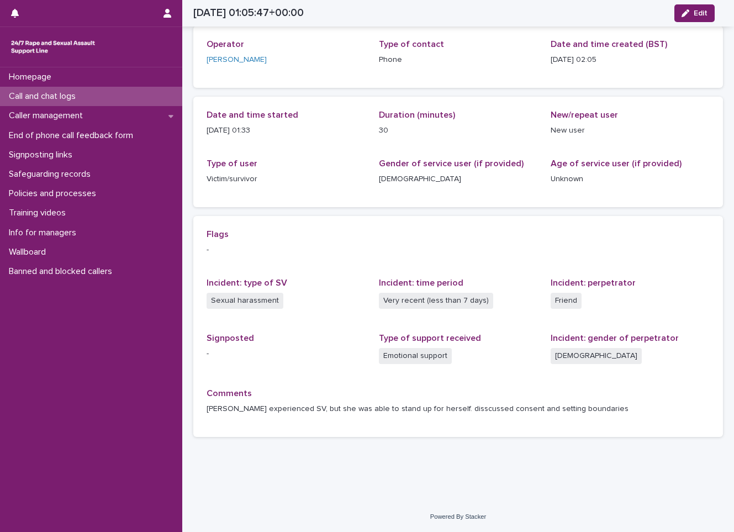
scroll to position [55, 0]
click at [19, 100] on p "Call and chat logs" at bounding box center [44, 96] width 80 height 10
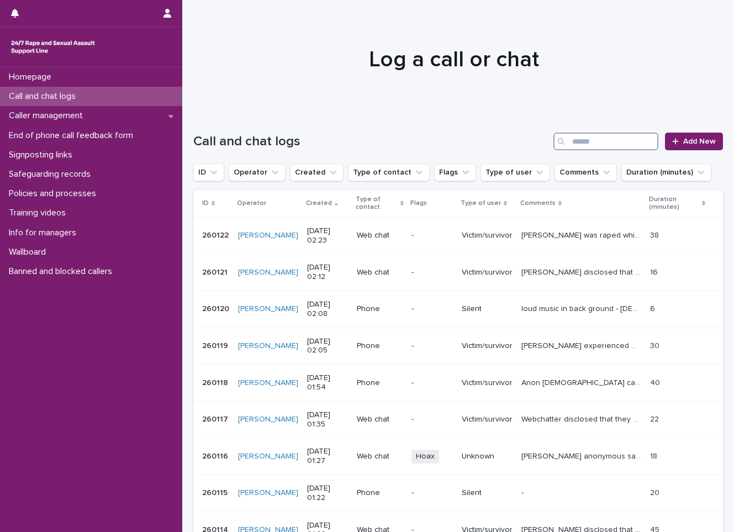
click at [603, 132] on input "Search" at bounding box center [605, 141] width 105 height 18
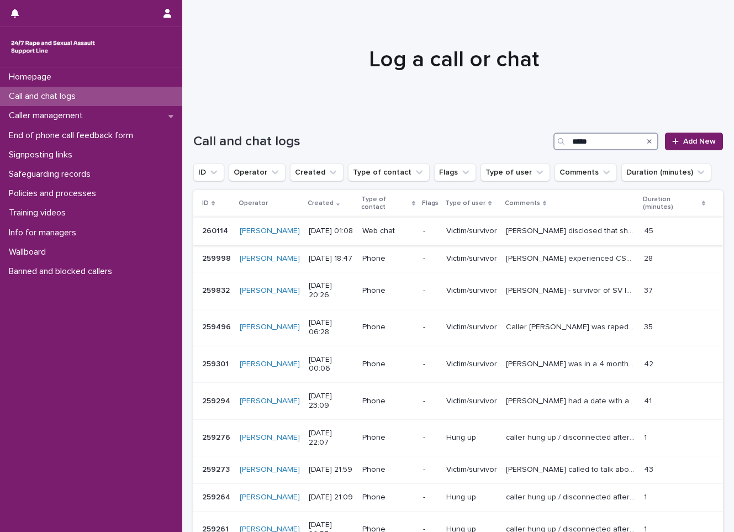
type input "*****"
click at [613, 231] on p "[PERSON_NAME] disclosed that she was raped [DATE]. She said he has been playing…" at bounding box center [571, 230] width 131 height 12
click at [459, 261] on p "Victim/survivor" at bounding box center [471, 258] width 51 height 9
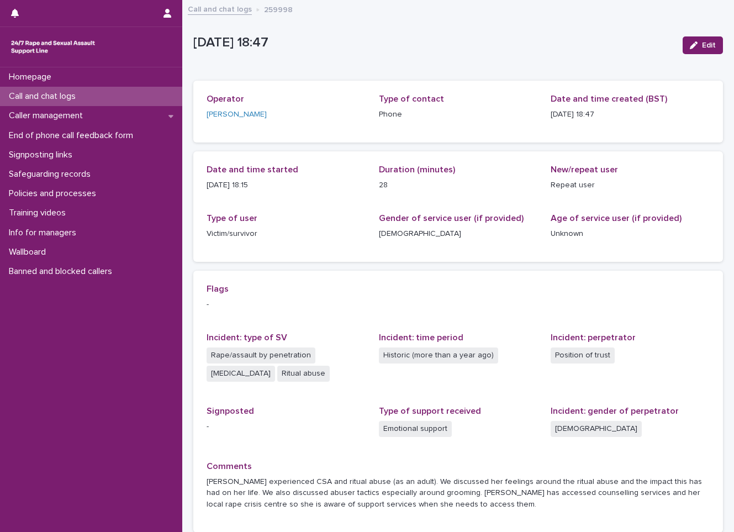
scroll to position [55, 0]
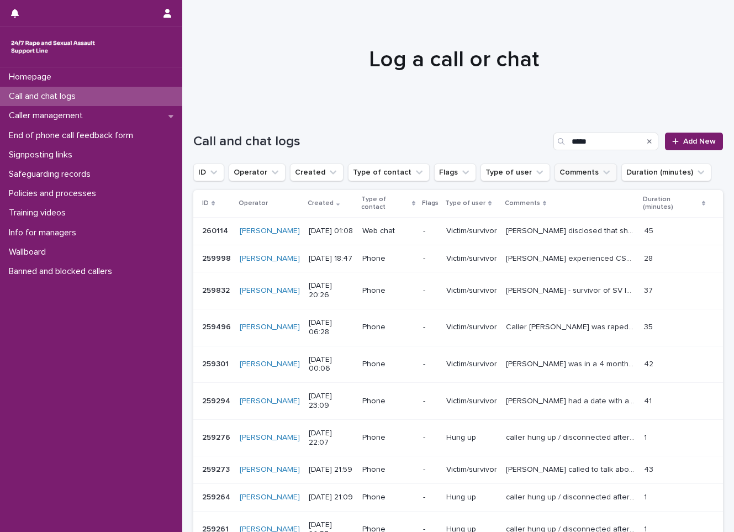
click at [561, 177] on button "Comments" at bounding box center [585, 172] width 62 height 18
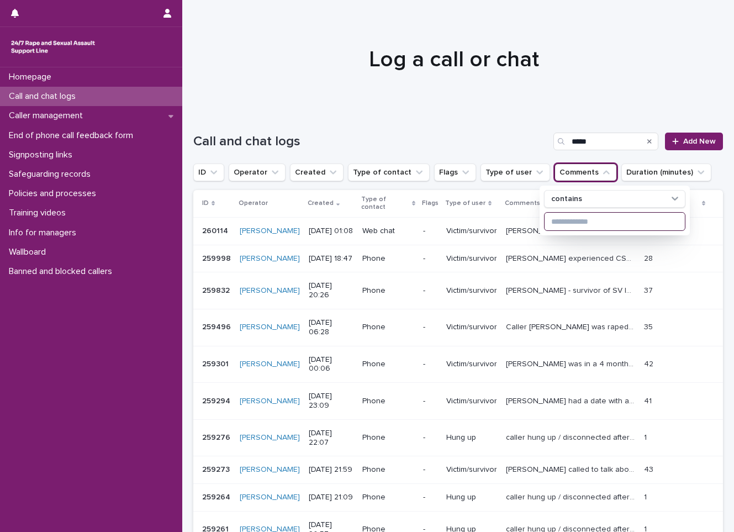
click at [549, 216] on input at bounding box center [614, 222] width 140 height 18
click at [573, 220] on input at bounding box center [614, 222] width 140 height 18
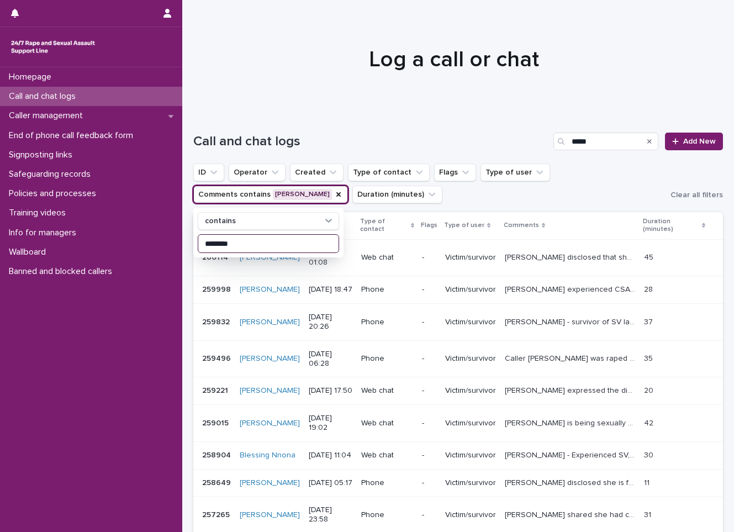
type input "********"
click at [563, 260] on p "[PERSON_NAME] disclosed that she was raped [DATE]. She said he has been playing…" at bounding box center [571, 257] width 133 height 12
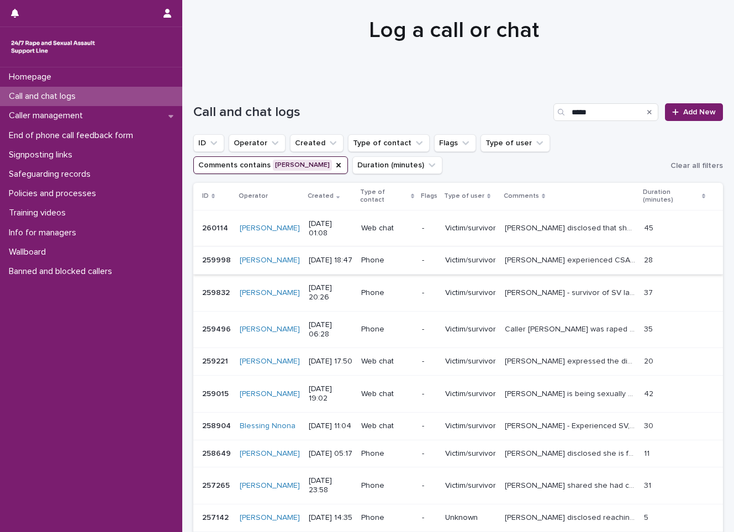
scroll to position [55, 0]
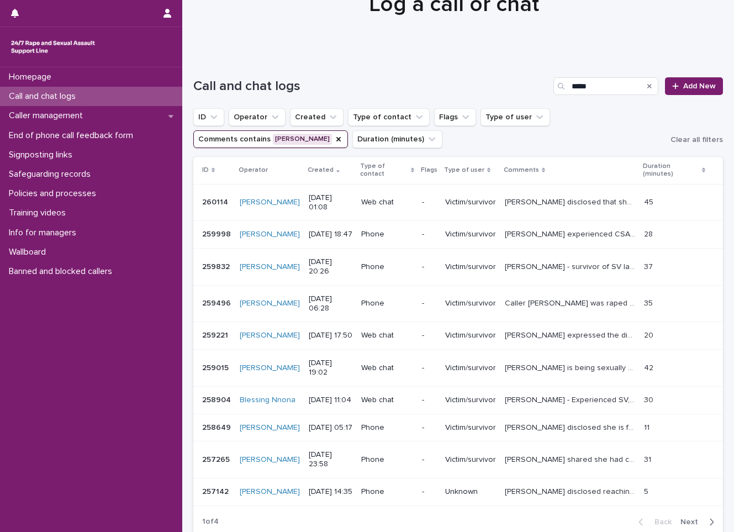
click at [45, 100] on p "Call and chat logs" at bounding box center [44, 96] width 80 height 10
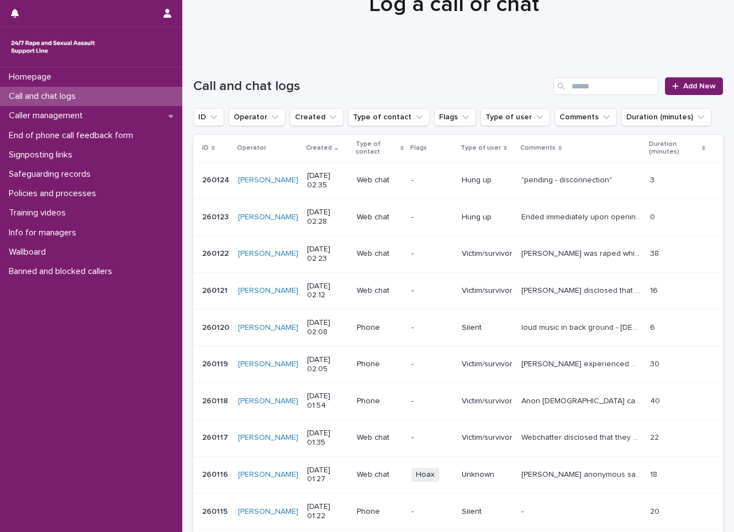
click at [45, 100] on p "Call and chat logs" at bounding box center [44, 96] width 80 height 10
click at [35, 96] on p "Call and chat logs" at bounding box center [44, 96] width 80 height 10
click at [677, 81] on link "Add New" at bounding box center [694, 86] width 58 height 18
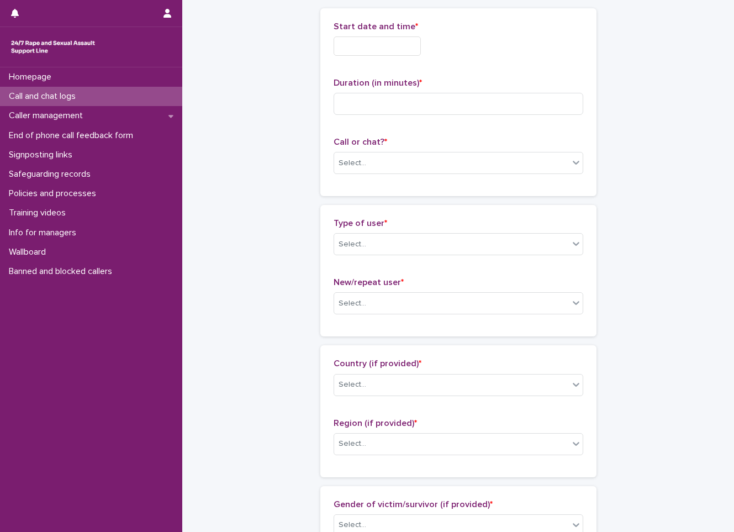
scroll to position [56, 0]
click at [369, 28] on span "Start date and time *" at bounding box center [375, 25] width 84 height 9
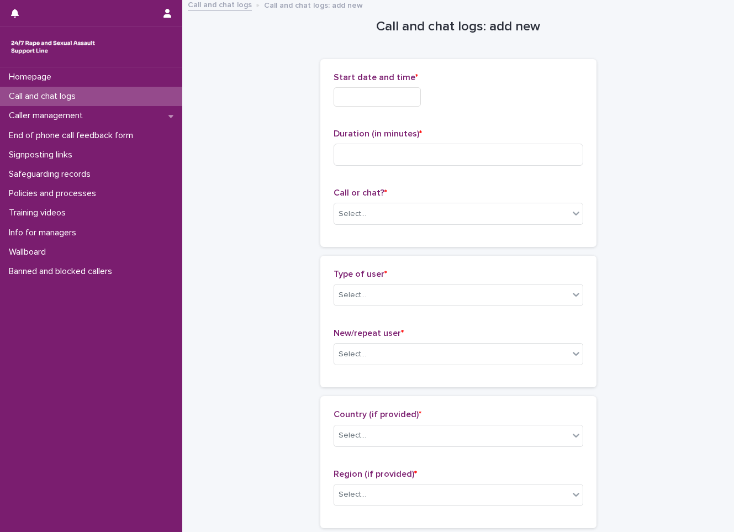
scroll to position [0, 0]
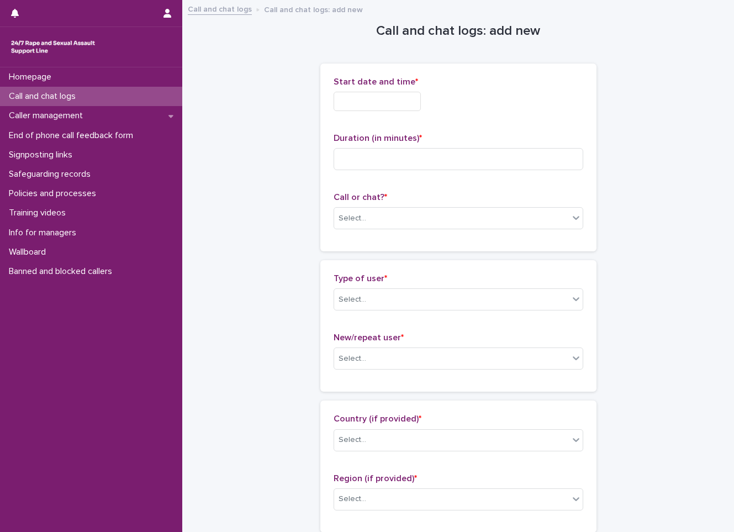
click at [398, 105] on input "text" at bounding box center [376, 101] width 87 height 19
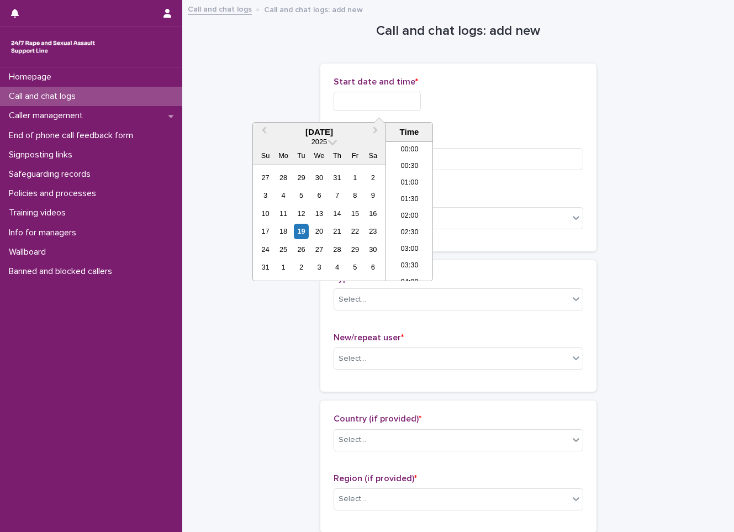
scroll to position [22, 0]
click at [415, 212] on li "02:30" at bounding box center [409, 211] width 47 height 17
click at [409, 96] on input "**********" at bounding box center [376, 101] width 87 height 19
click at [401, 199] on li "02:00" at bounding box center [409, 194] width 47 height 17
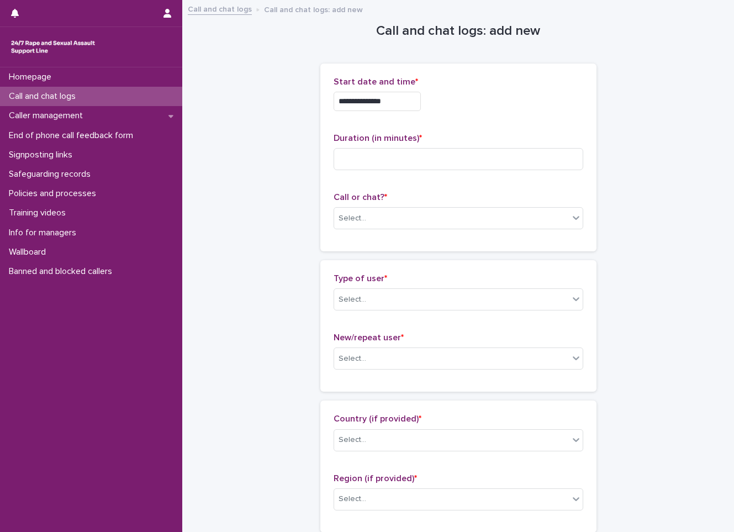
click at [394, 111] on div "**********" at bounding box center [458, 98] width 250 height 43
click at [402, 95] on input "**********" at bounding box center [376, 101] width 87 height 19
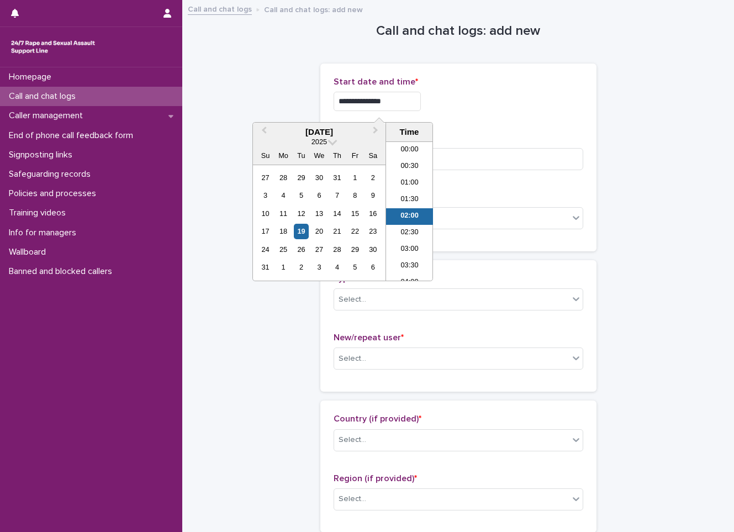
scroll to position [6, 0]
type input "**********"
click at [453, 161] on input at bounding box center [458, 159] width 250 height 22
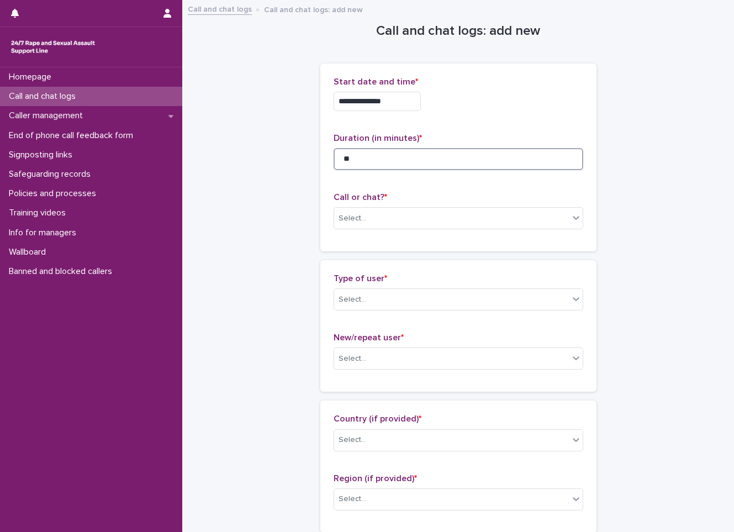
type input "**"
click at [443, 205] on div "Call or chat? * Select..." at bounding box center [458, 215] width 250 height 46
click at [425, 215] on div "Select..." at bounding box center [451, 218] width 235 height 18
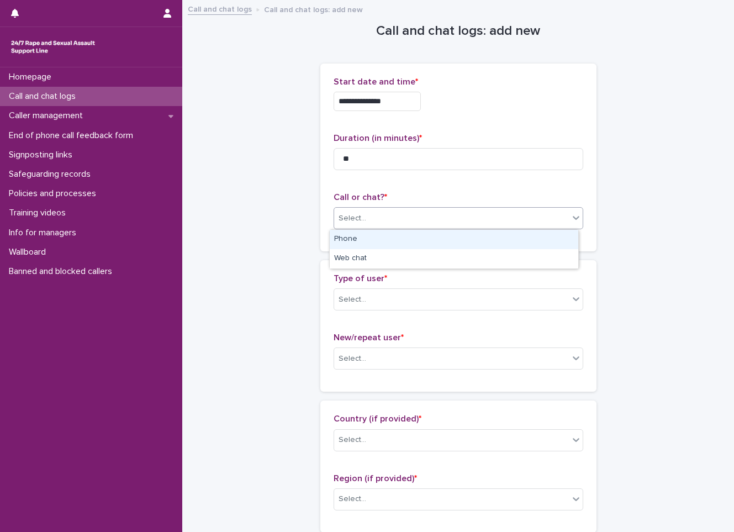
click at [378, 240] on div "Phone" at bounding box center [454, 239] width 248 height 19
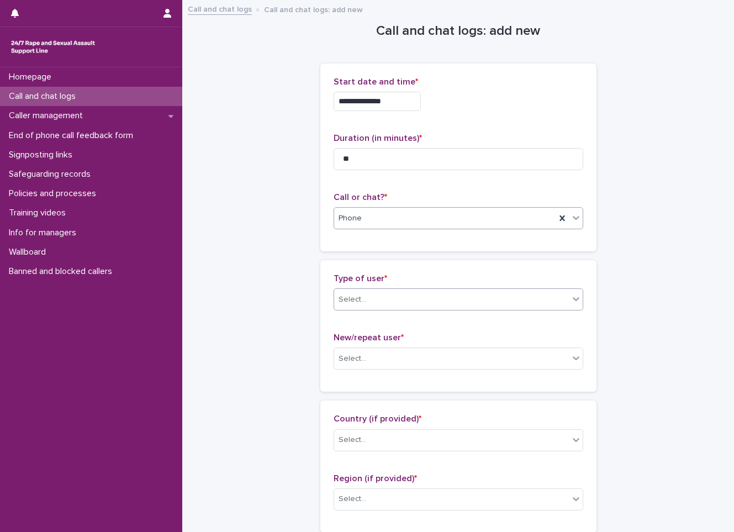
click at [375, 298] on div "Select..." at bounding box center [451, 299] width 235 height 18
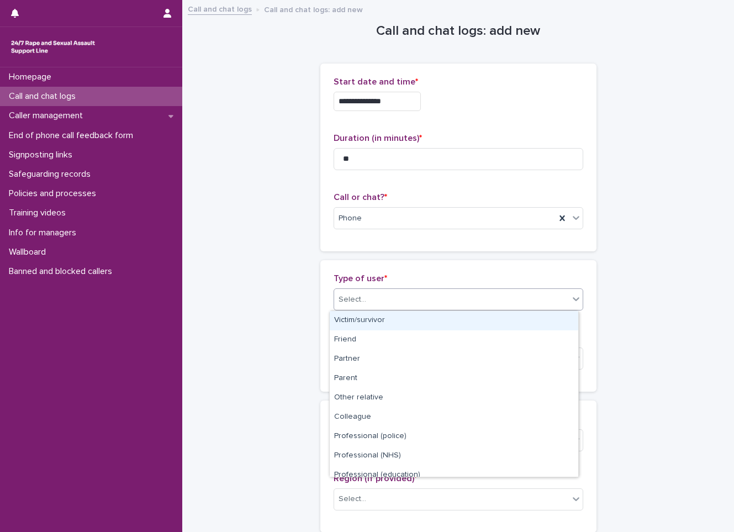
click at [373, 326] on div "Victim/survivor" at bounding box center [454, 320] width 248 height 19
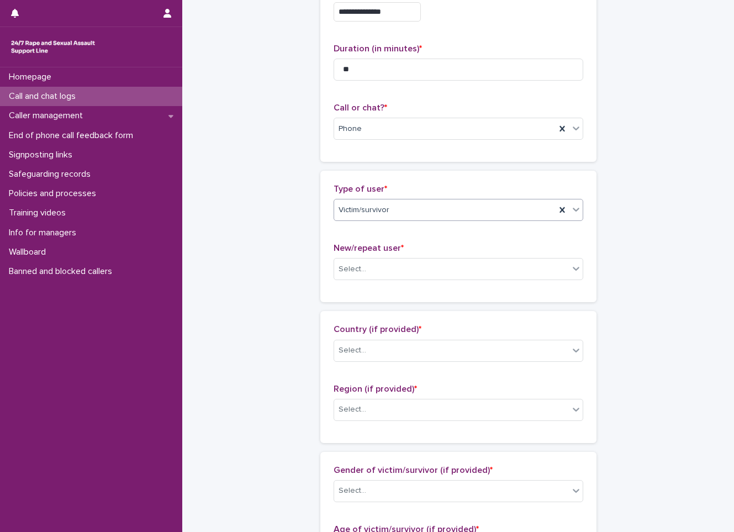
scroll to position [110, 0]
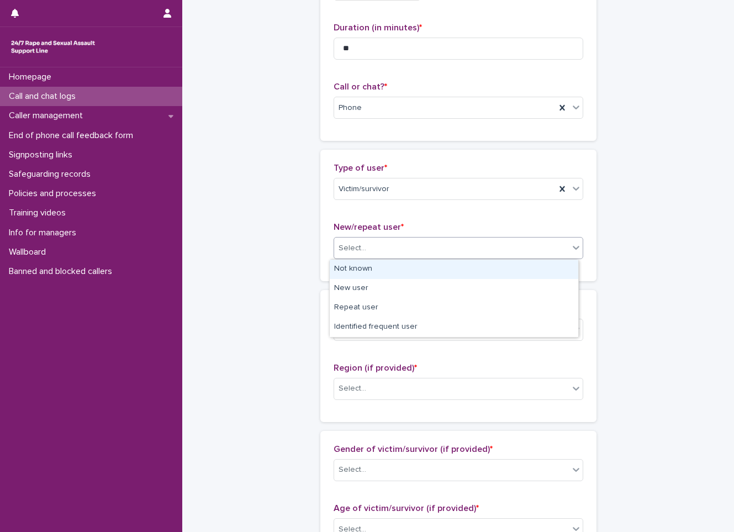
click at [344, 250] on div "Select..." at bounding box center [352, 248] width 28 height 12
click at [344, 266] on div "Not known" at bounding box center [454, 268] width 248 height 19
click at [370, 255] on div "Not known" at bounding box center [444, 248] width 221 height 18
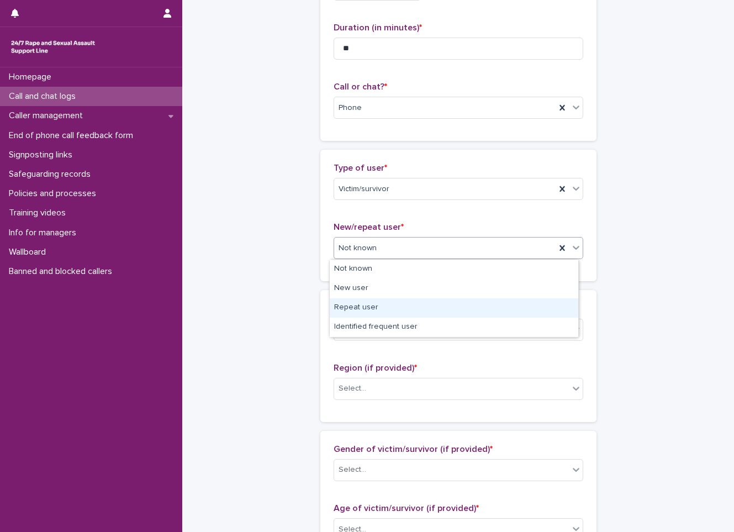
click at [372, 316] on div "Repeat user" at bounding box center [454, 307] width 248 height 19
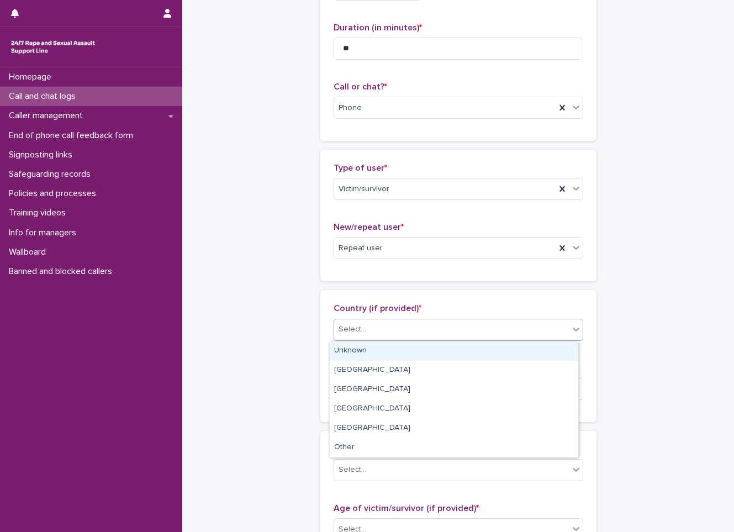
click at [384, 333] on div "Select..." at bounding box center [451, 329] width 235 height 18
click at [372, 346] on div "Unknown" at bounding box center [454, 350] width 248 height 19
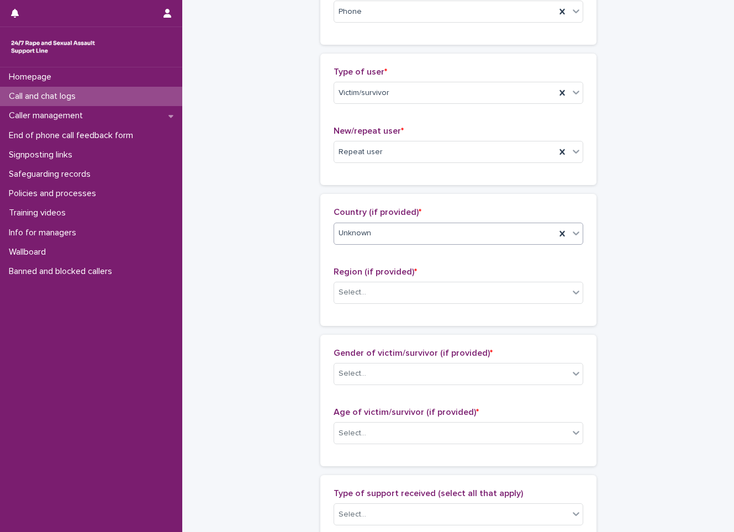
scroll to position [276, 0]
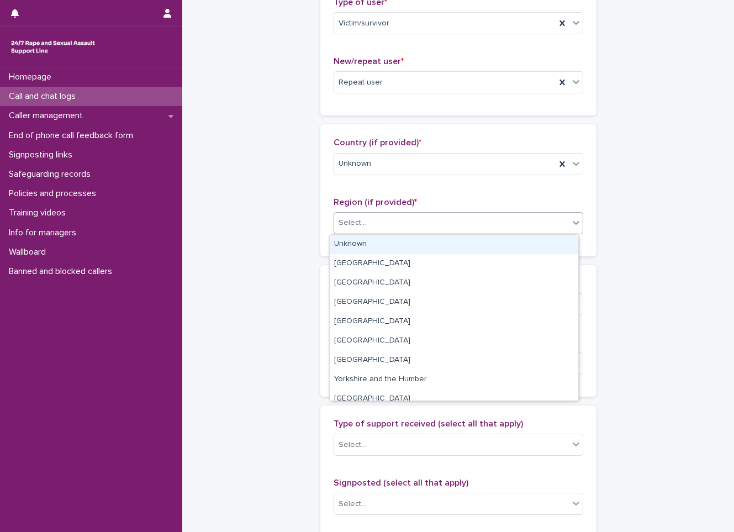
click at [349, 222] on div "Select..." at bounding box center [352, 223] width 28 height 12
click at [375, 247] on div "Unknown" at bounding box center [454, 244] width 248 height 19
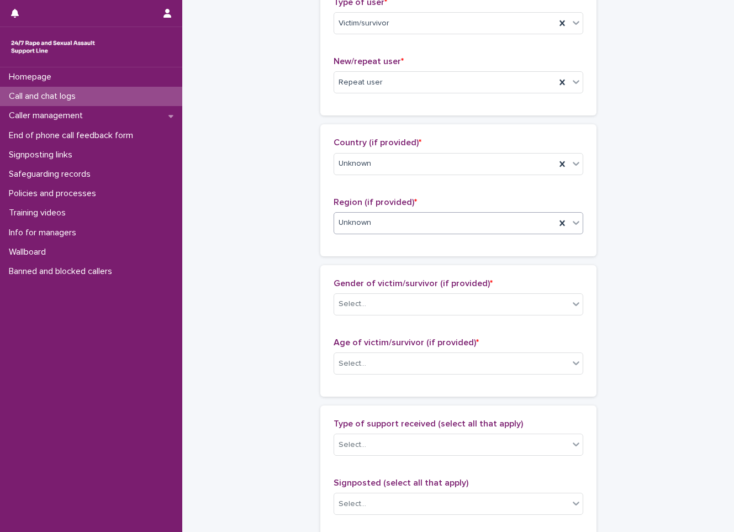
click at [365, 281] on span "Gender of victim/survivor (if provided) *" at bounding box center [412, 283] width 159 height 9
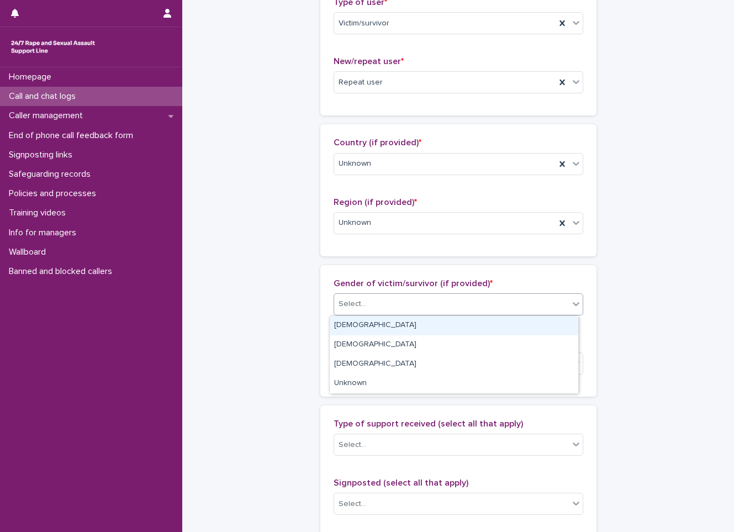
click at [365, 305] on div "Select..." at bounding box center [451, 304] width 235 height 18
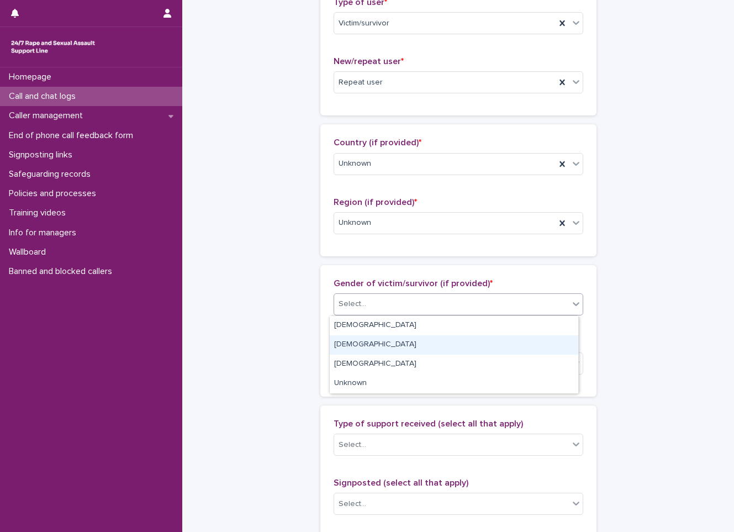
click at [363, 337] on div "[DEMOGRAPHIC_DATA]" at bounding box center [454, 344] width 248 height 19
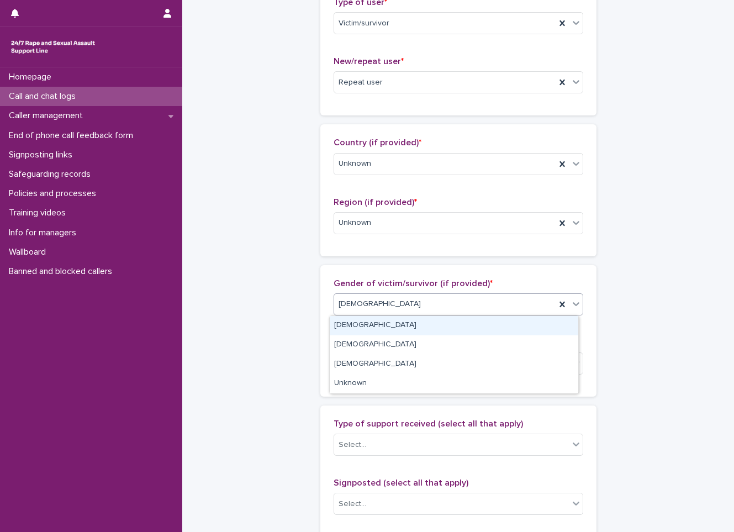
click at [384, 309] on div "[DEMOGRAPHIC_DATA]" at bounding box center [444, 304] width 221 height 18
click at [369, 327] on div "[DEMOGRAPHIC_DATA]" at bounding box center [454, 325] width 248 height 19
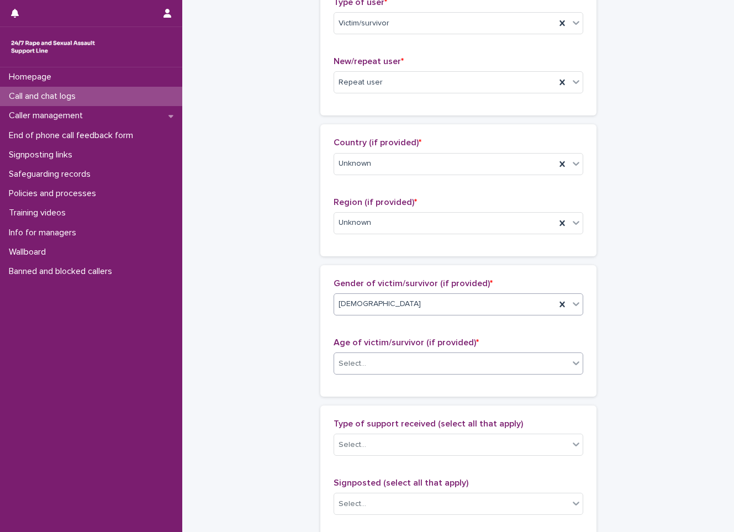
click at [365, 374] on body "**********" at bounding box center [367, 266] width 734 height 532
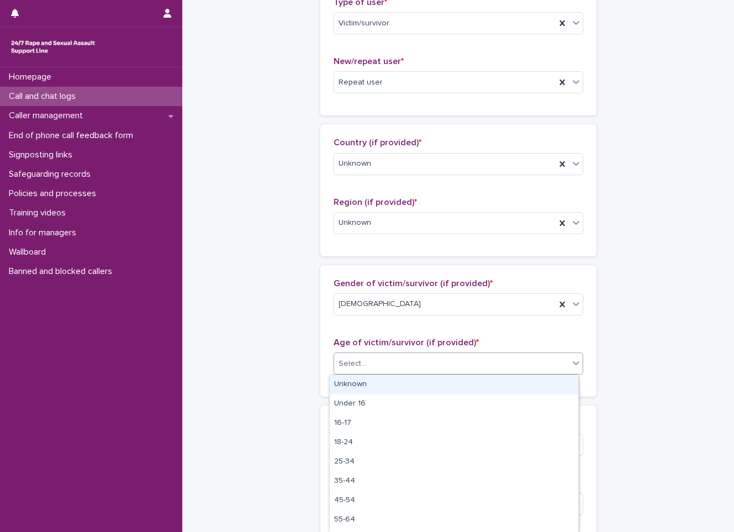
click at [353, 390] on div "Unknown" at bounding box center [454, 384] width 248 height 19
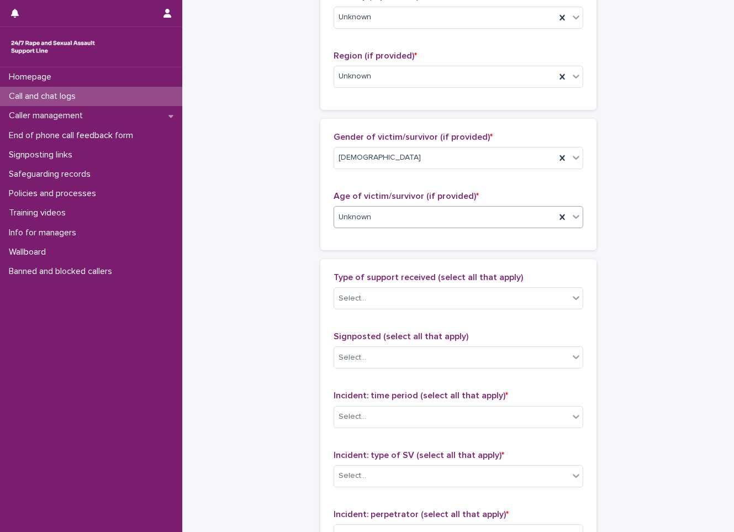
scroll to position [442, 0]
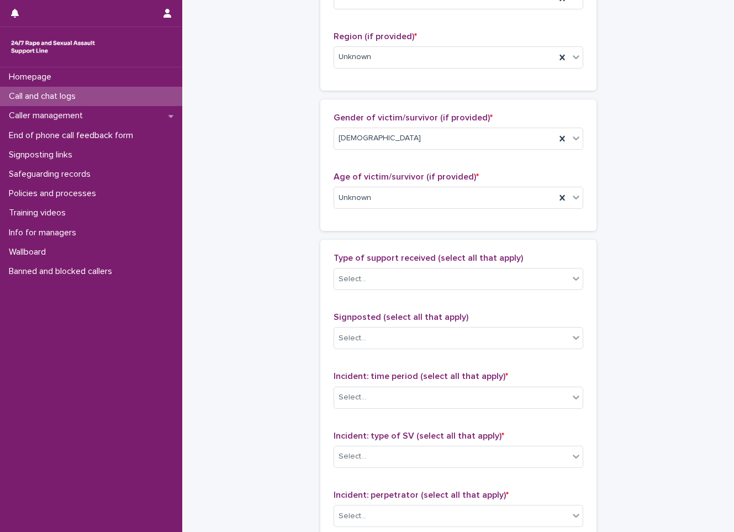
click at [365, 264] on div "Type of support received (select all that apply) Select..." at bounding box center [458, 276] width 250 height 46
click at [364, 274] on div "Select..." at bounding box center [451, 279] width 235 height 18
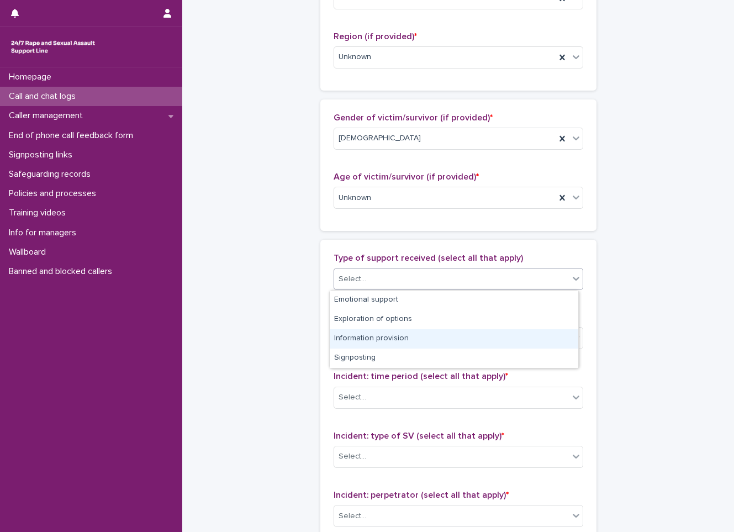
click at [344, 343] on div "Information provision" at bounding box center [454, 338] width 248 height 19
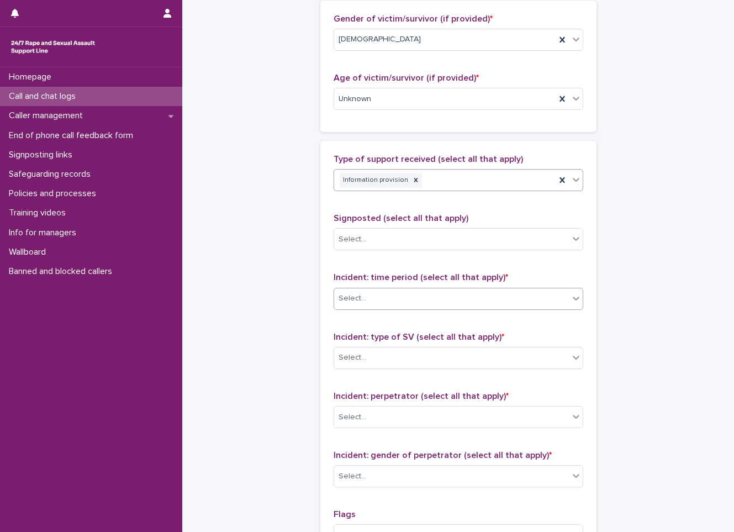
scroll to position [552, 0]
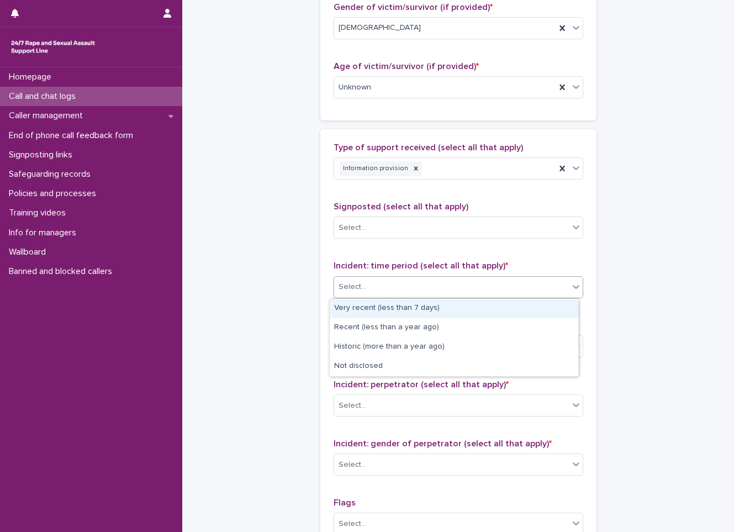
click at [350, 291] on div "Select..." at bounding box center [352, 287] width 28 height 12
click at [349, 309] on div "Very recent (less than 7 days)" at bounding box center [454, 308] width 248 height 19
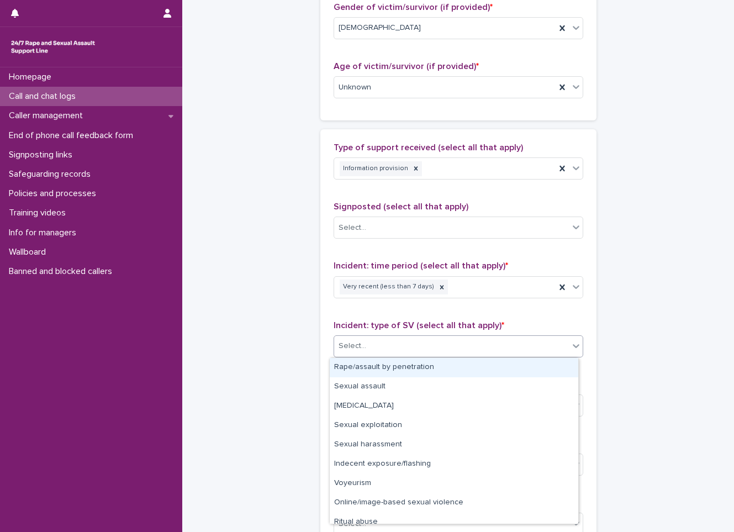
click at [369, 351] on div "Select..." at bounding box center [451, 346] width 235 height 18
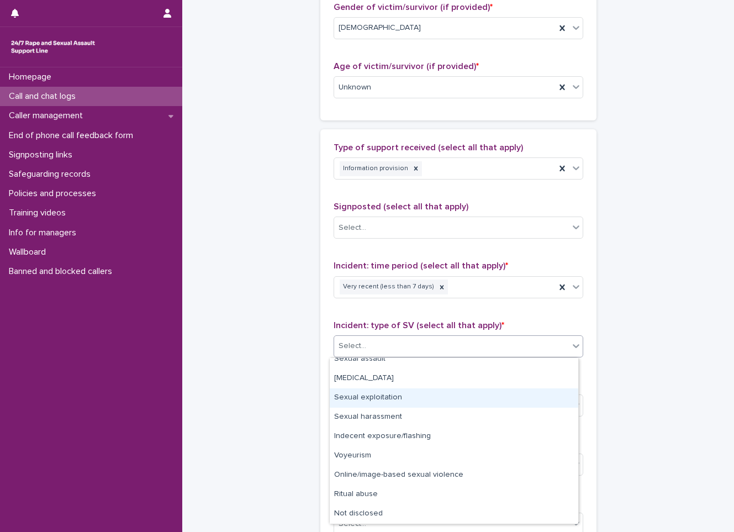
scroll to position [0, 0]
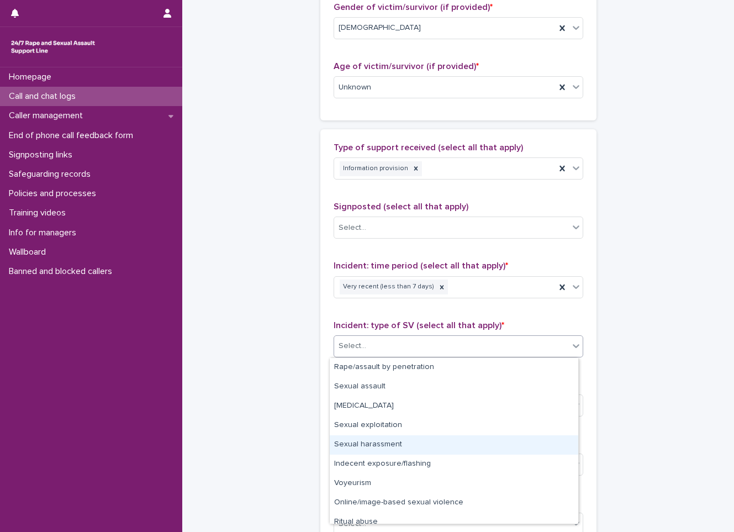
drag, startPoint x: 361, startPoint y: 432, endPoint x: 358, endPoint y: 449, distance: 17.3
click at [358, 449] on div "Sexual harassment" at bounding box center [454, 444] width 248 height 19
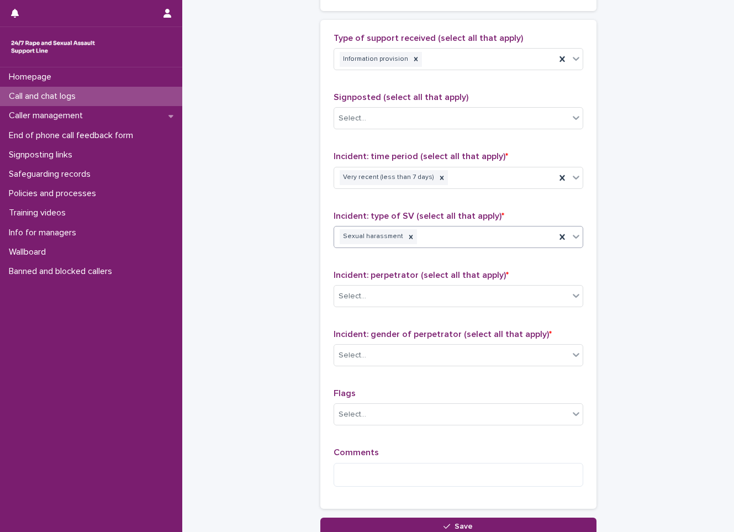
scroll to position [662, 0]
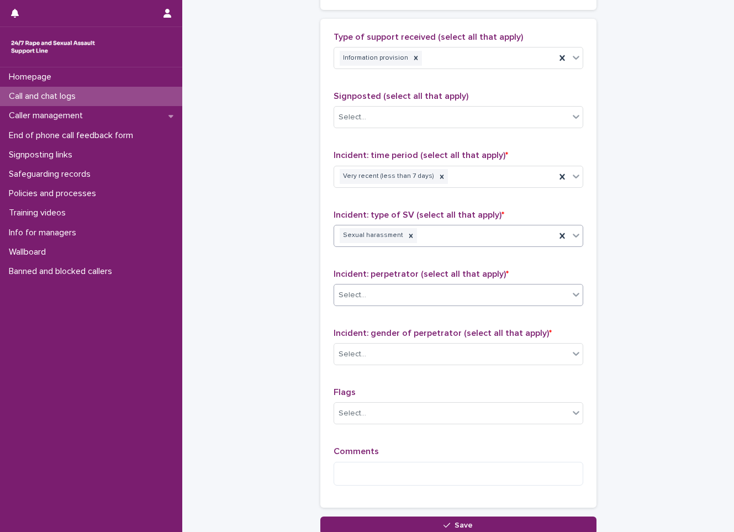
click at [341, 298] on div "Select..." at bounding box center [352, 295] width 28 height 12
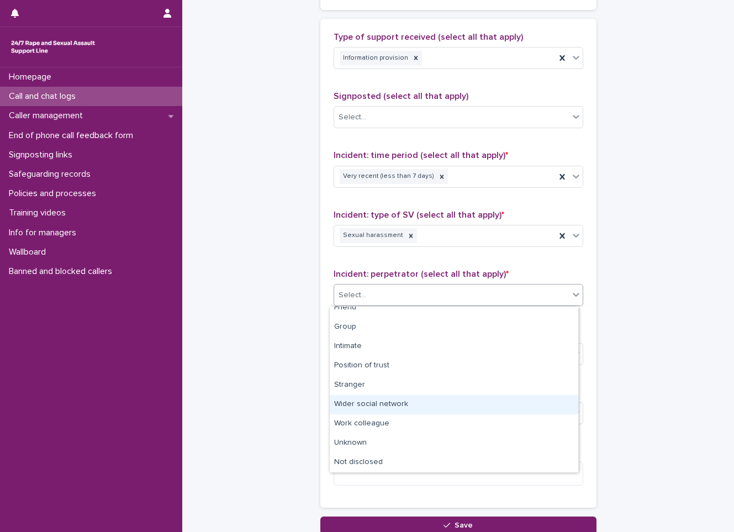
scroll to position [0, 0]
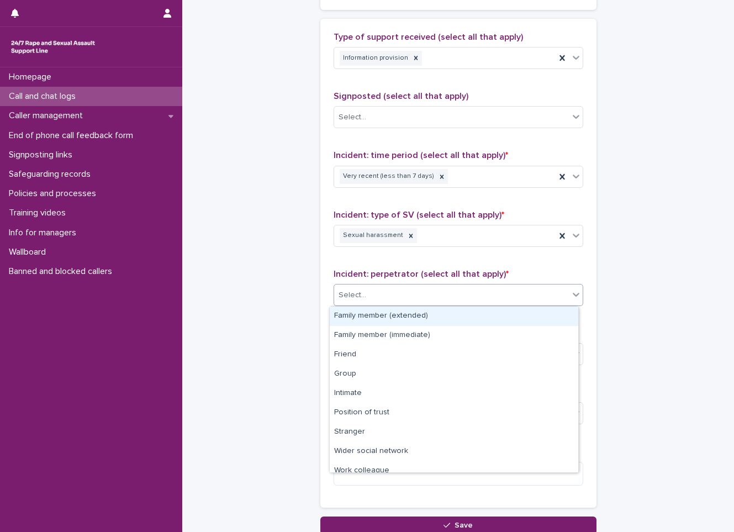
click at [399, 320] on div "Family member (extended)" at bounding box center [454, 315] width 248 height 19
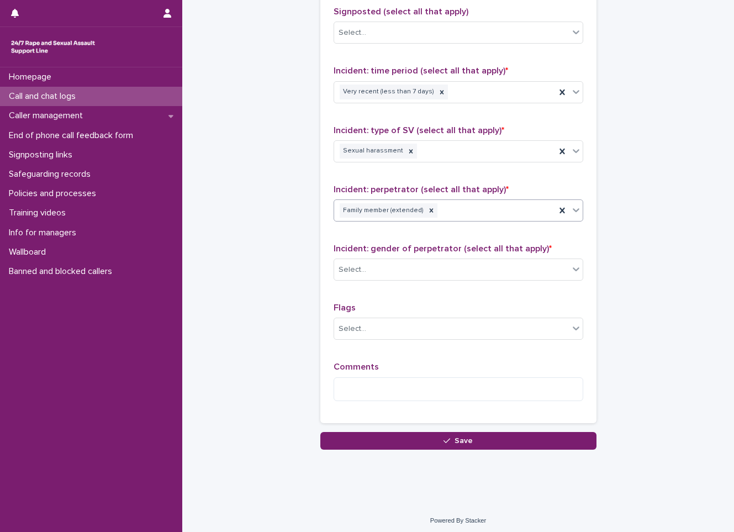
scroll to position [751, 0]
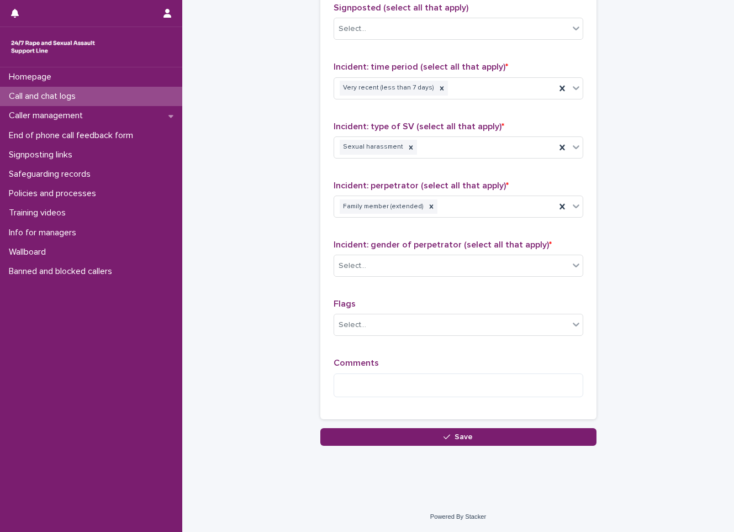
click at [336, 238] on div "Type of support received (select all that apply) Information provision Signpost…" at bounding box center [458, 175] width 250 height 462
click at [328, 255] on div "Type of support received (select all that apply) Information provision Signpost…" at bounding box center [458, 174] width 276 height 489
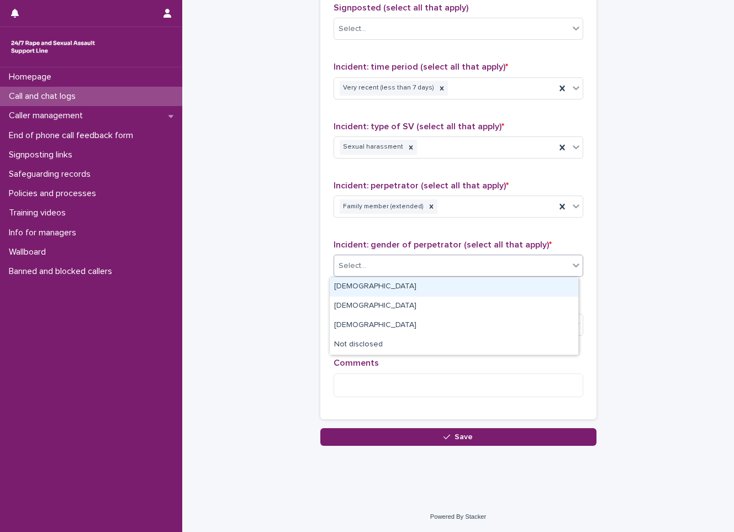
click at [349, 257] on div "Select..." at bounding box center [451, 266] width 235 height 18
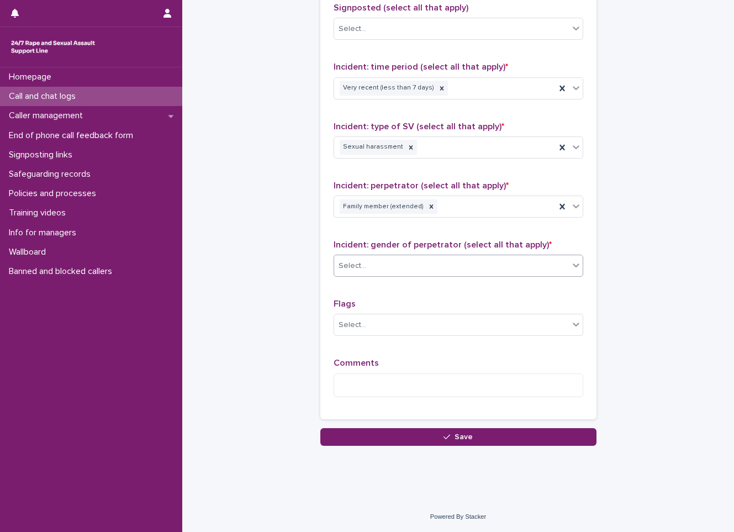
click at [349, 257] on div "Select..." at bounding box center [451, 266] width 235 height 18
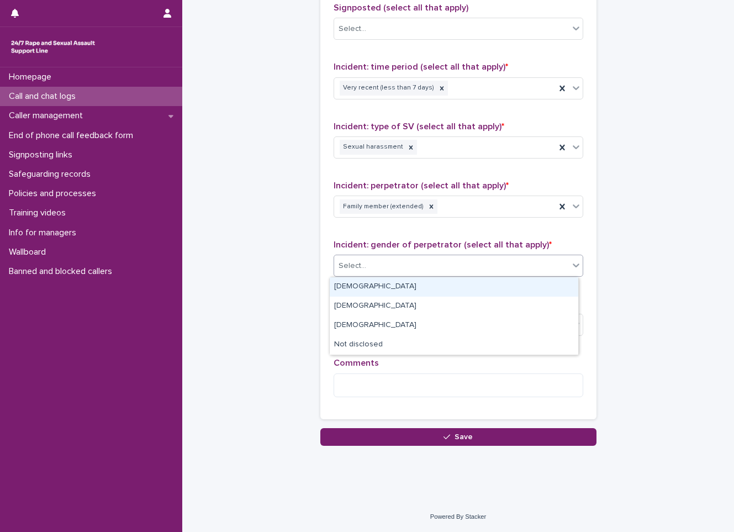
click at [349, 257] on div "Select..." at bounding box center [451, 266] width 235 height 18
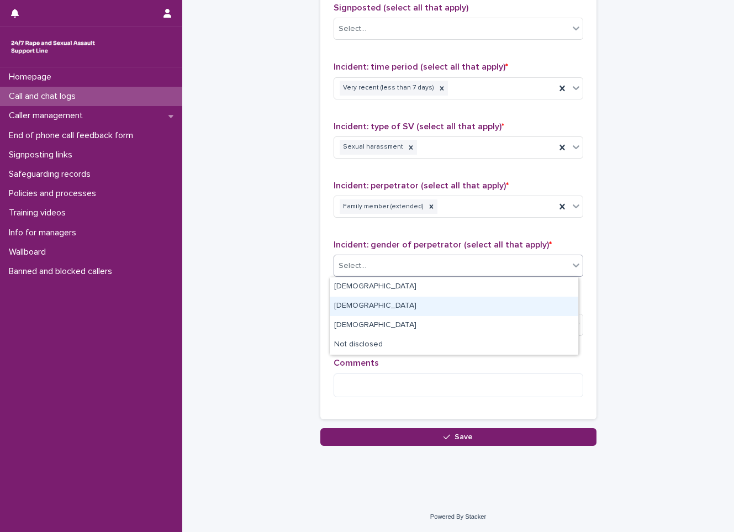
drag, startPoint x: 335, startPoint y: 317, endPoint x: 338, endPoint y: 311, distance: 7.7
click at [338, 311] on div "[DEMOGRAPHIC_DATA]" at bounding box center [454, 305] width 248 height 19
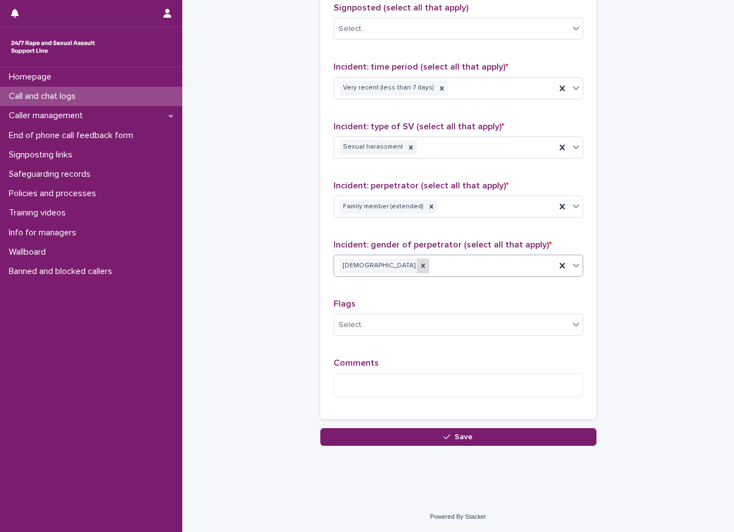
click at [421, 267] on icon at bounding box center [423, 266] width 4 height 4
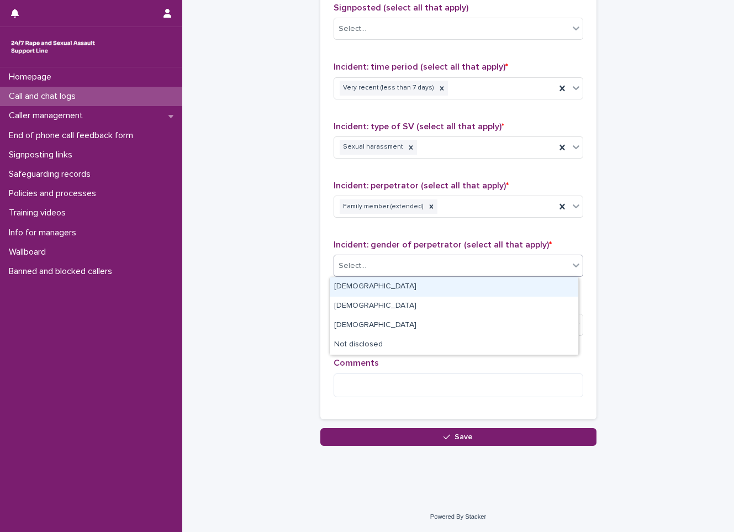
click at [383, 262] on div "Select..." at bounding box center [451, 266] width 235 height 18
click at [370, 282] on div "[DEMOGRAPHIC_DATA]" at bounding box center [454, 286] width 248 height 19
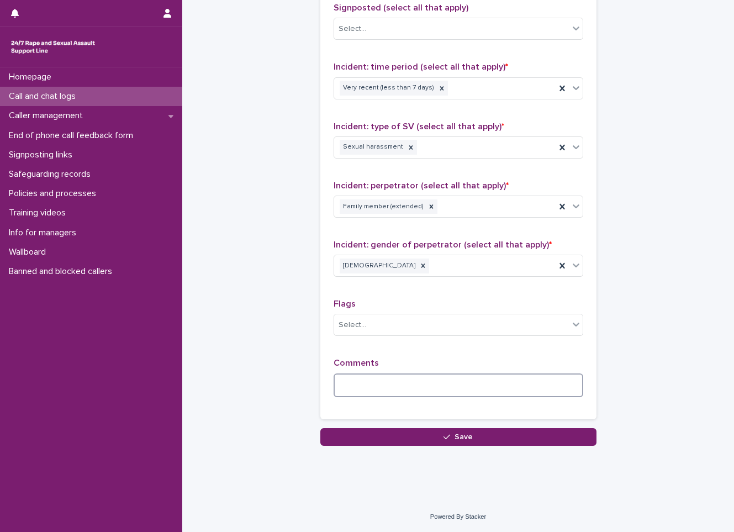
click at [342, 391] on textarea at bounding box center [458, 385] width 250 height 24
click at [365, 375] on textarea at bounding box center [458, 385] width 250 height 24
paste textarea "*********"
click at [420, 387] on textarea "**********" at bounding box center [458, 385] width 250 height 24
click at [420, 383] on textarea "**********" at bounding box center [458, 385] width 250 height 24
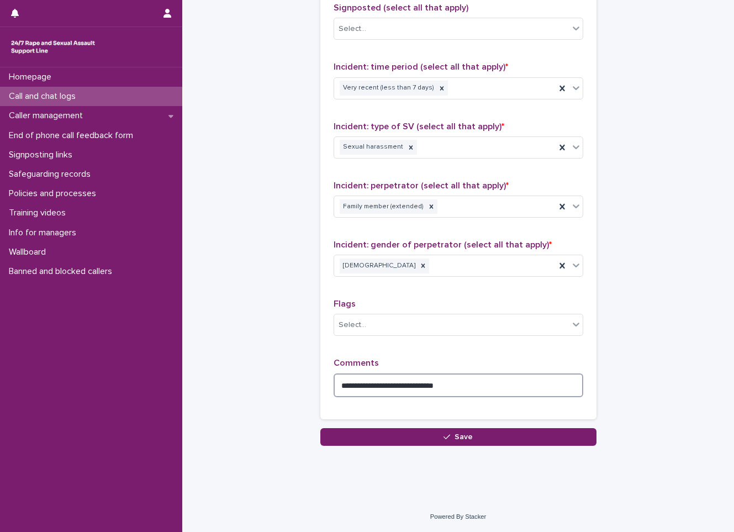
click at [476, 380] on textarea "**********" at bounding box center [458, 385] width 250 height 24
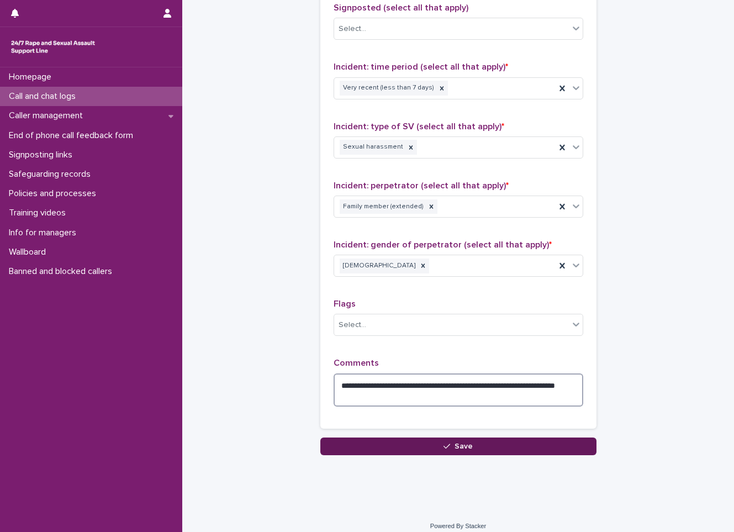
type textarea "**********"
click at [437, 444] on button "Save" at bounding box center [458, 446] width 276 height 18
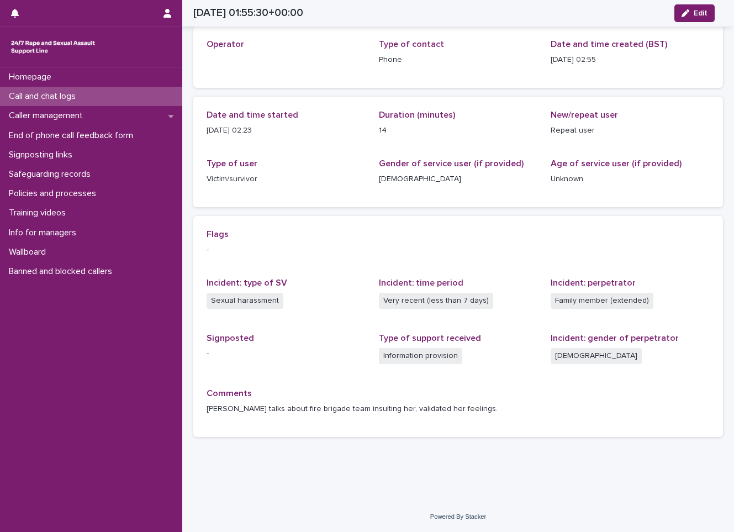
scroll to position [55, 0]
click at [83, 98] on p "Call and chat logs" at bounding box center [44, 96] width 80 height 10
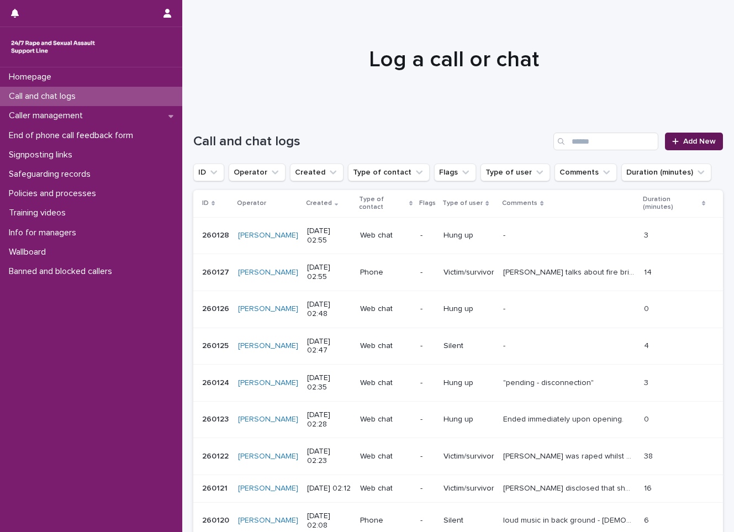
click at [704, 136] on link "Add New" at bounding box center [694, 141] width 58 height 18
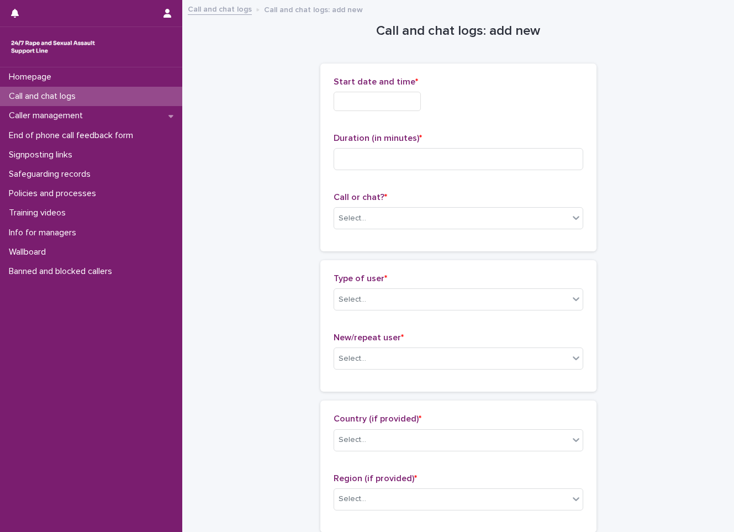
click at [352, 105] on input "text" at bounding box center [376, 101] width 87 height 19
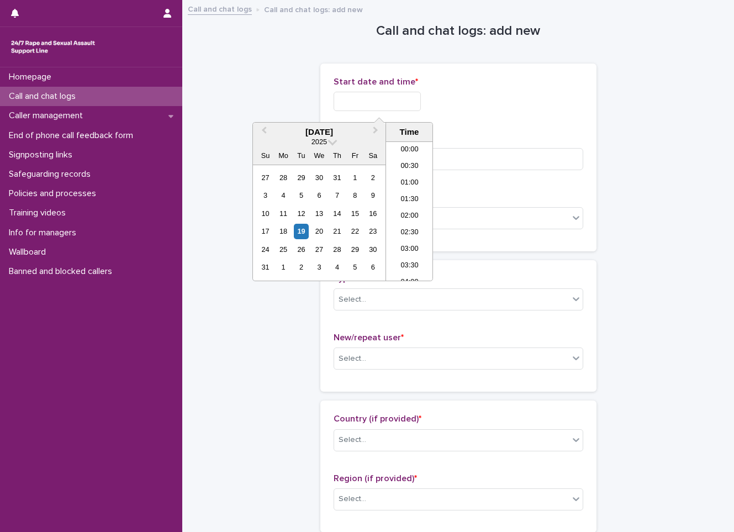
scroll to position [39, 0]
click at [417, 198] on li "02:30" at bounding box center [409, 194] width 47 height 17
click at [399, 97] on input "**********" at bounding box center [376, 101] width 87 height 19
type input "**********"
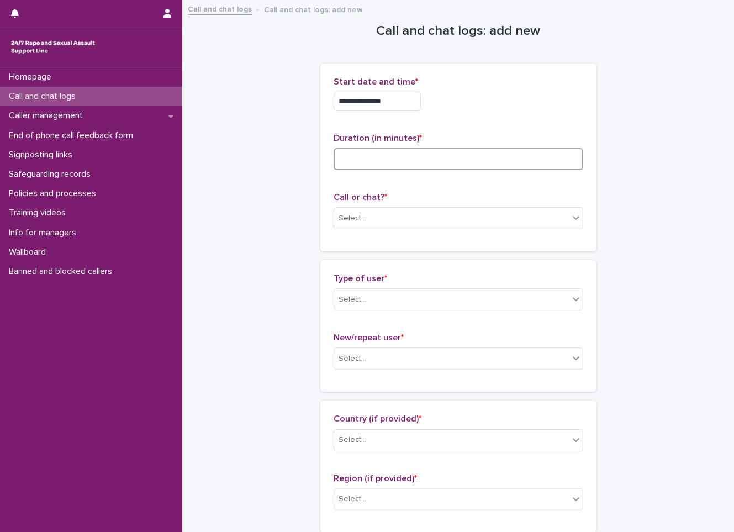
click at [520, 155] on input at bounding box center [458, 159] width 250 height 22
type input "*"
click at [487, 229] on body "**********" at bounding box center [367, 266] width 734 height 532
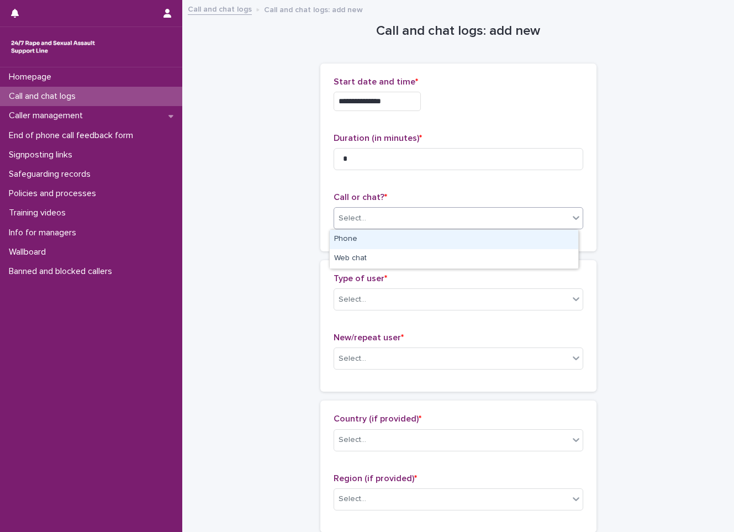
click at [436, 246] on div "Phone" at bounding box center [454, 239] width 248 height 19
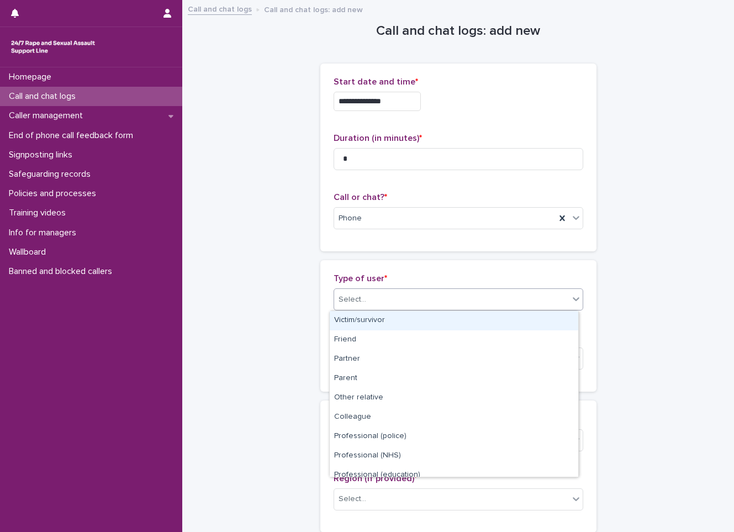
click at [414, 300] on div "Select..." at bounding box center [451, 299] width 235 height 18
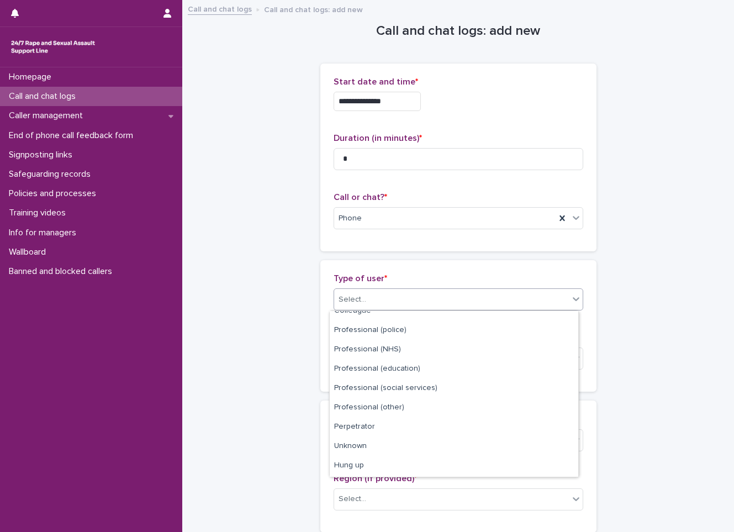
scroll to position [110, 0]
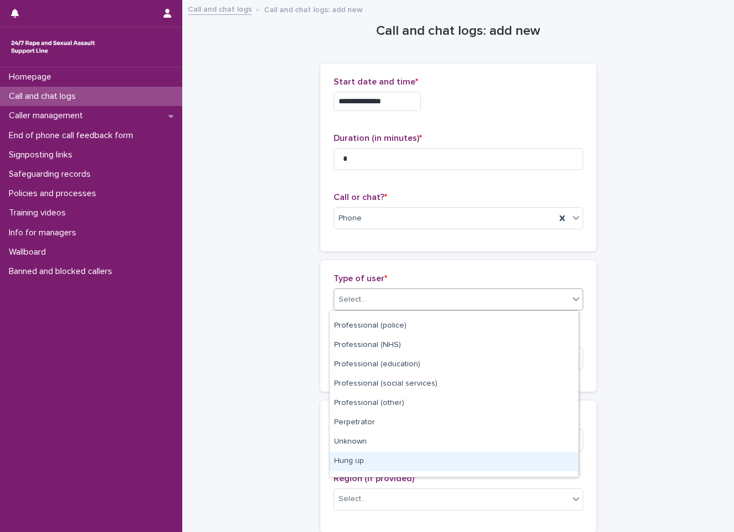
click at [422, 460] on div "Hung up" at bounding box center [454, 461] width 248 height 19
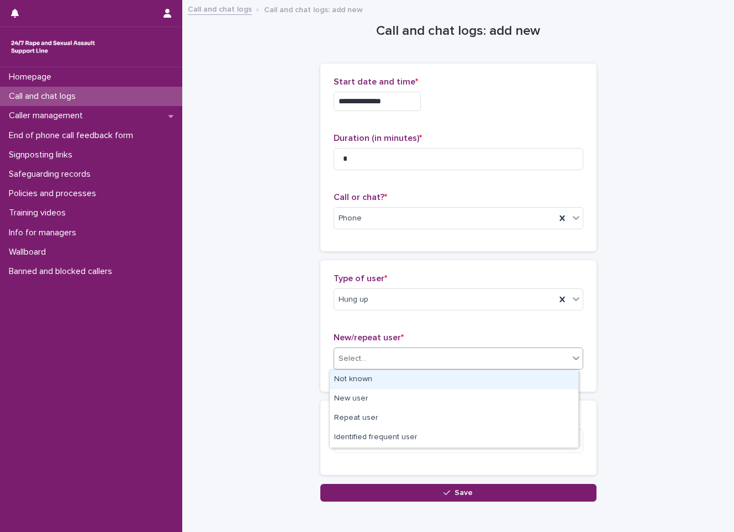
click at [409, 363] on div "Select..." at bounding box center [451, 358] width 235 height 18
click at [401, 388] on div "Not known" at bounding box center [454, 379] width 248 height 19
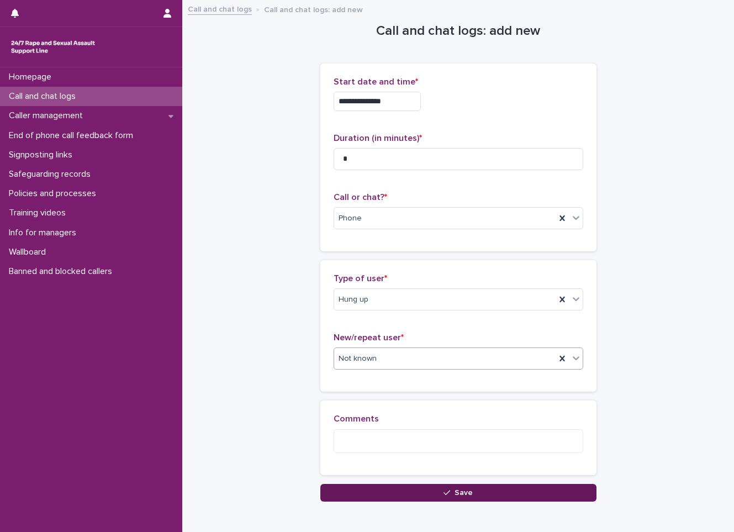
click at [421, 487] on button "Save" at bounding box center [458, 493] width 276 height 18
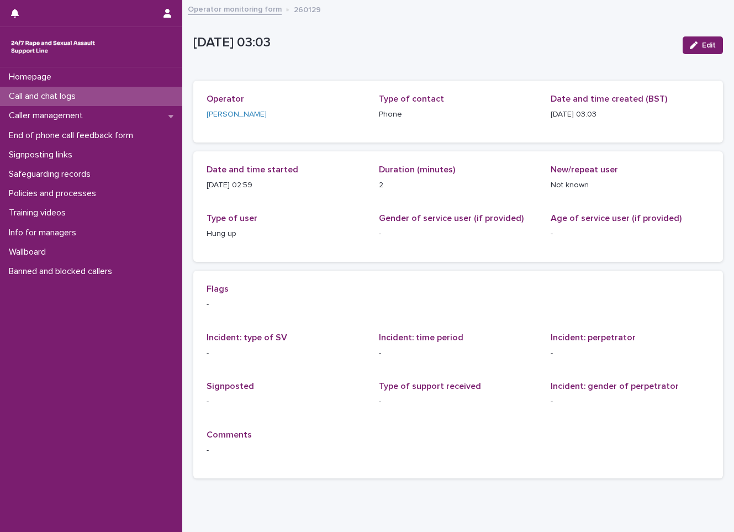
click at [59, 94] on p "Call and chat logs" at bounding box center [44, 96] width 80 height 10
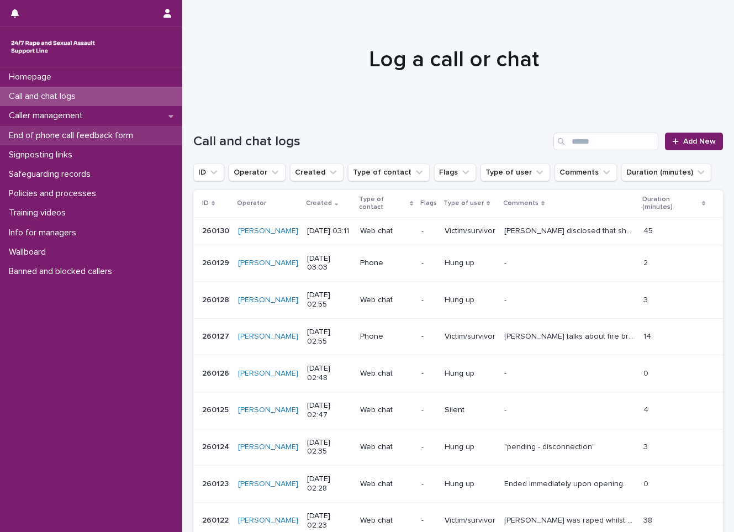
click at [90, 132] on p "End of phone call feedback form" at bounding box center [72, 135] width 137 height 10
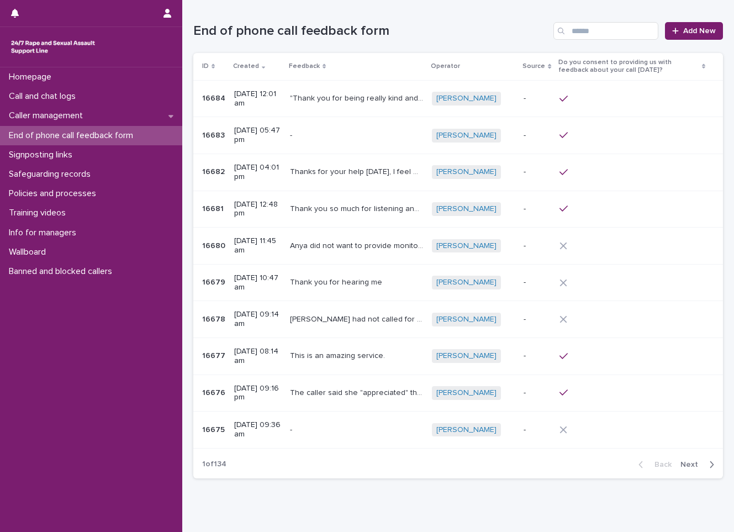
click at [680, 464] on span "Next" at bounding box center [692, 464] width 24 height 8
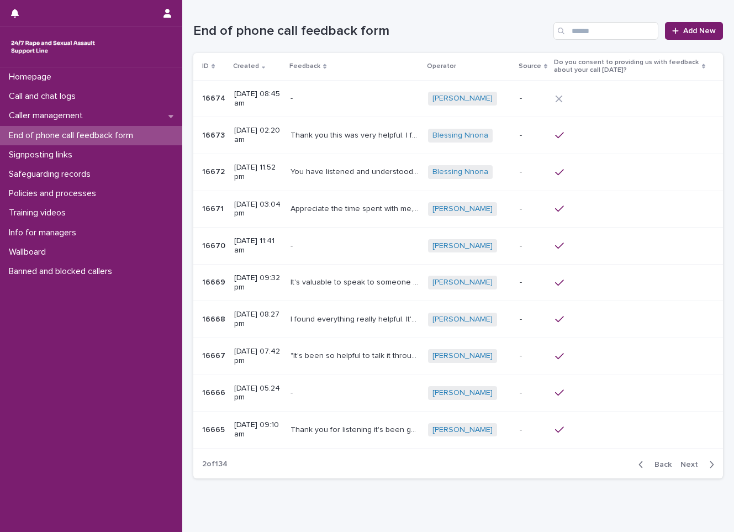
click at [680, 464] on span "Next" at bounding box center [692, 464] width 24 height 8
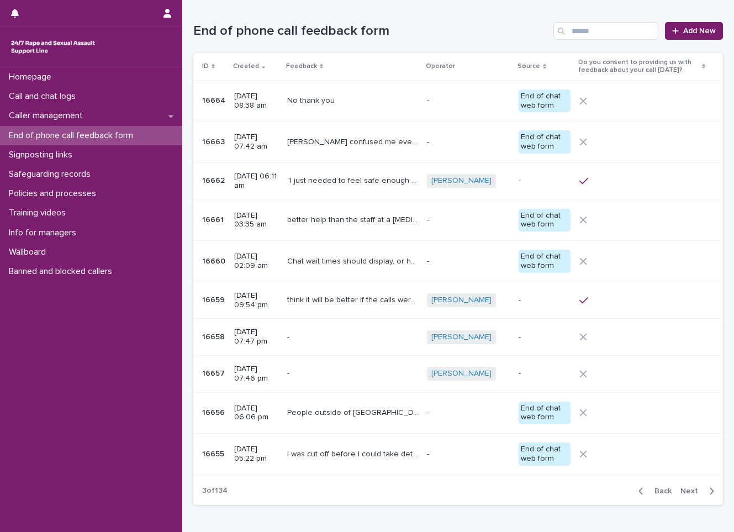
click at [451, 140] on p "-" at bounding box center [468, 141] width 83 height 9
click at [442, 225] on div "-" at bounding box center [468, 220] width 83 height 18
click at [374, 269] on div "Chat wait times should display, or have an in queue system to help people in ne…" at bounding box center [352, 261] width 131 height 18
click at [374, 417] on p "People outside of [GEOGRAPHIC_DATA] and [GEOGRAPHIC_DATA] also need your support" at bounding box center [353, 412] width 133 height 12
click at [404, 454] on p "I was cut off before I could take details down" at bounding box center [353, 453] width 133 height 12
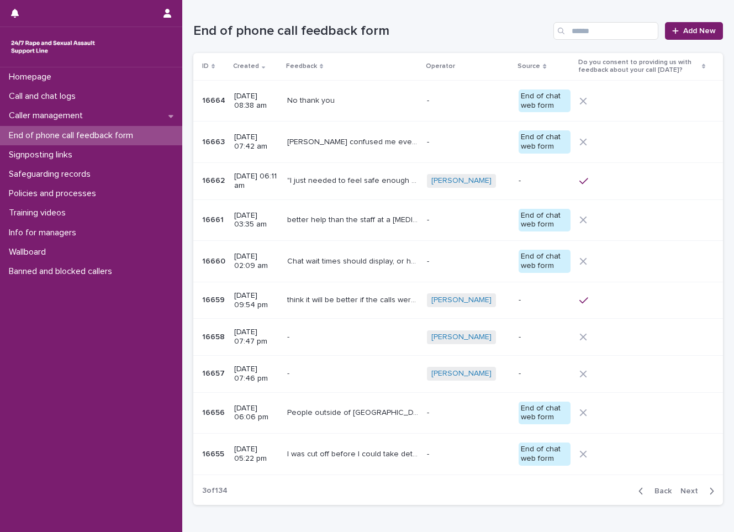
click at [680, 490] on span "Next" at bounding box center [692, 491] width 24 height 8
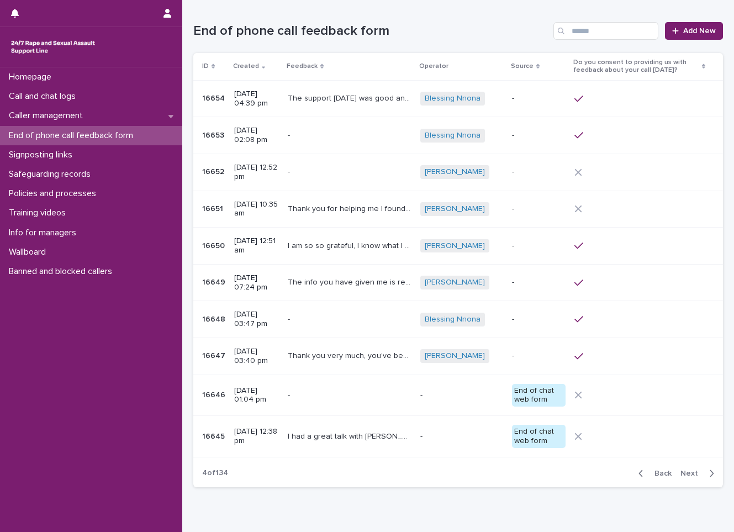
click at [452, 436] on p "-" at bounding box center [461, 436] width 83 height 9
